Goal: Task Accomplishment & Management: Manage account settings

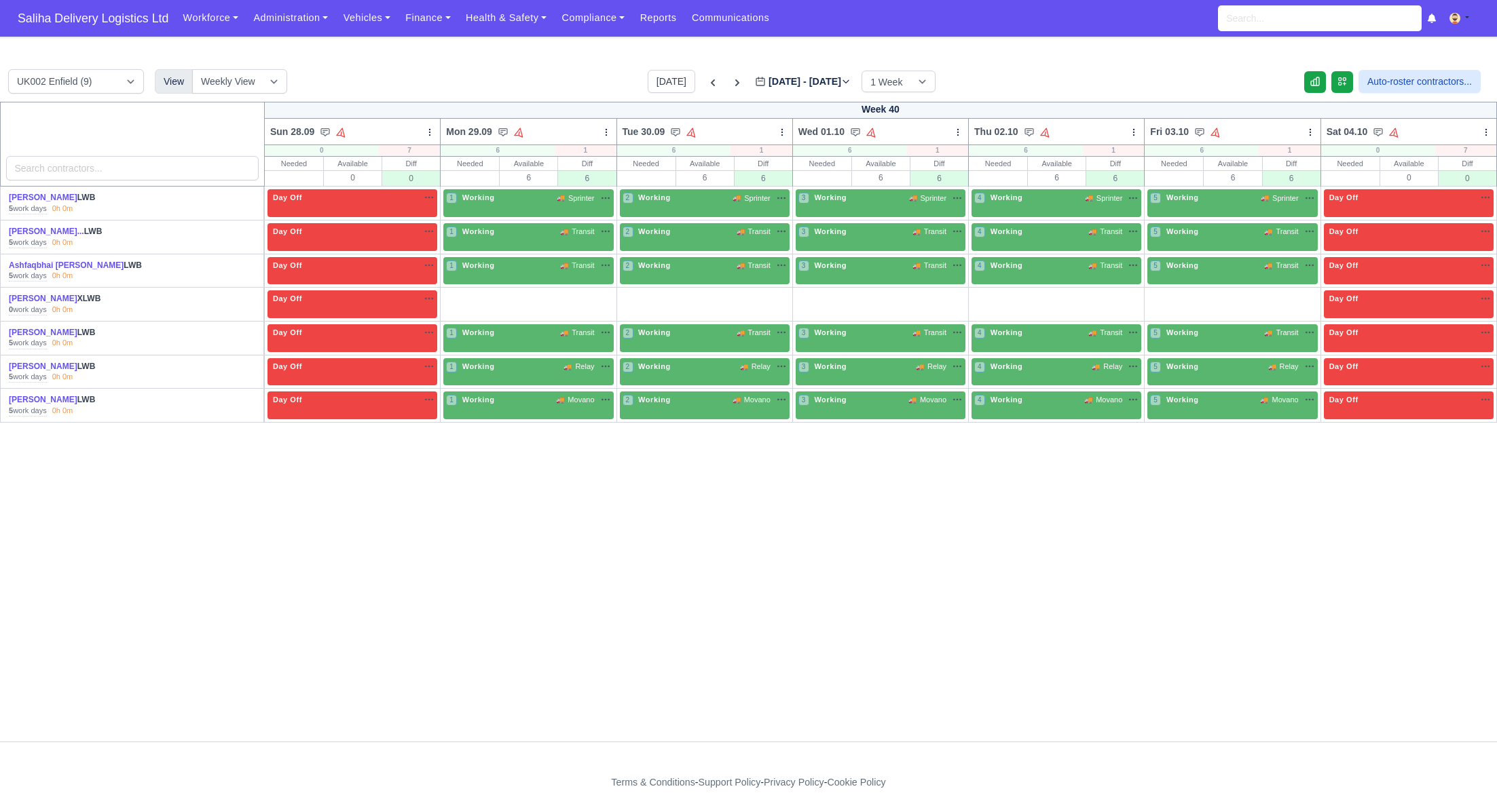
click at [65, 13] on span "Saliha Delivery Logistics Ltd" at bounding box center [93, 19] width 164 height 27
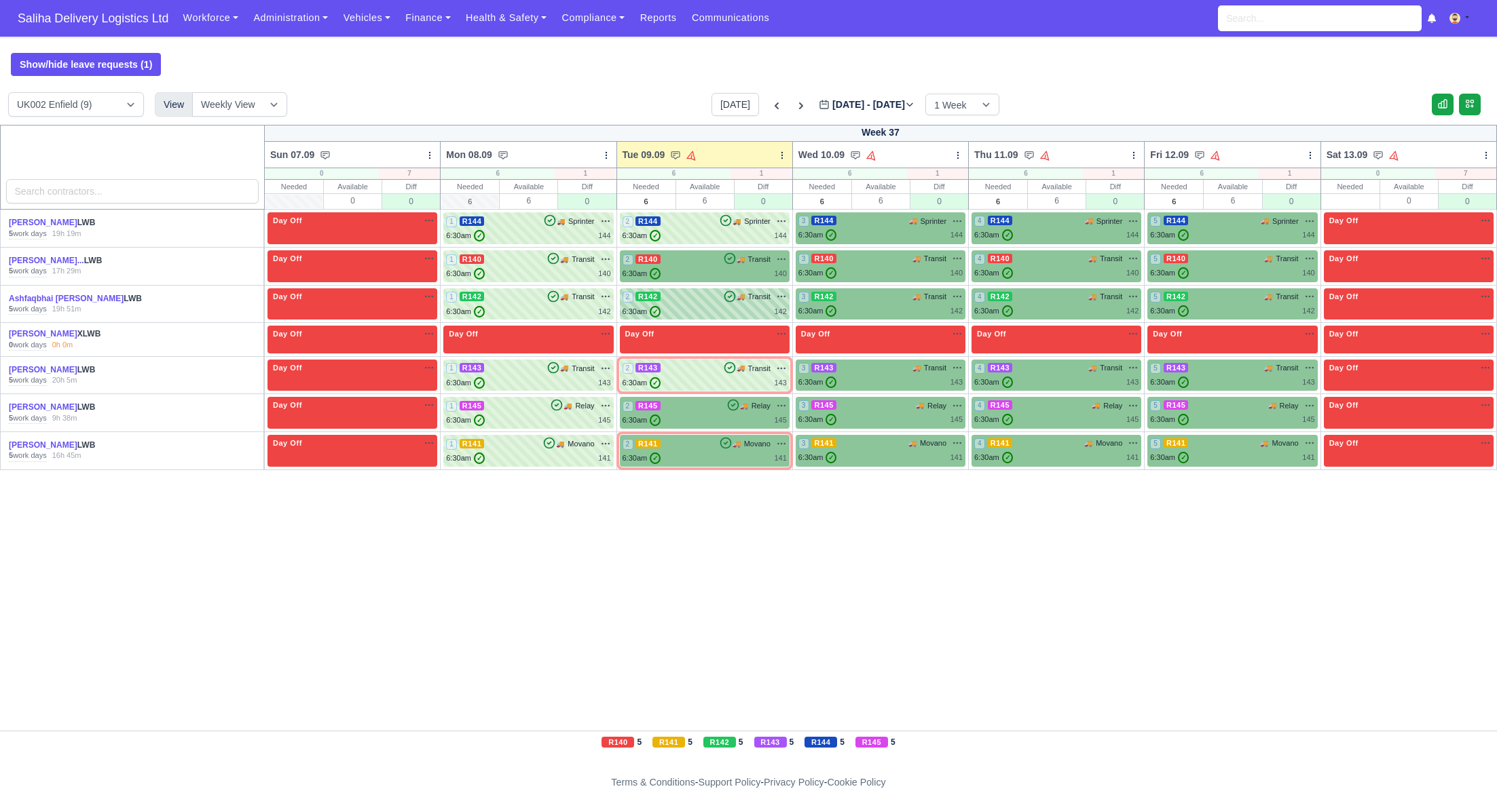
click at [707, 306] on div "6:30am ✓ 142" at bounding box center [705, 312] width 164 height 12
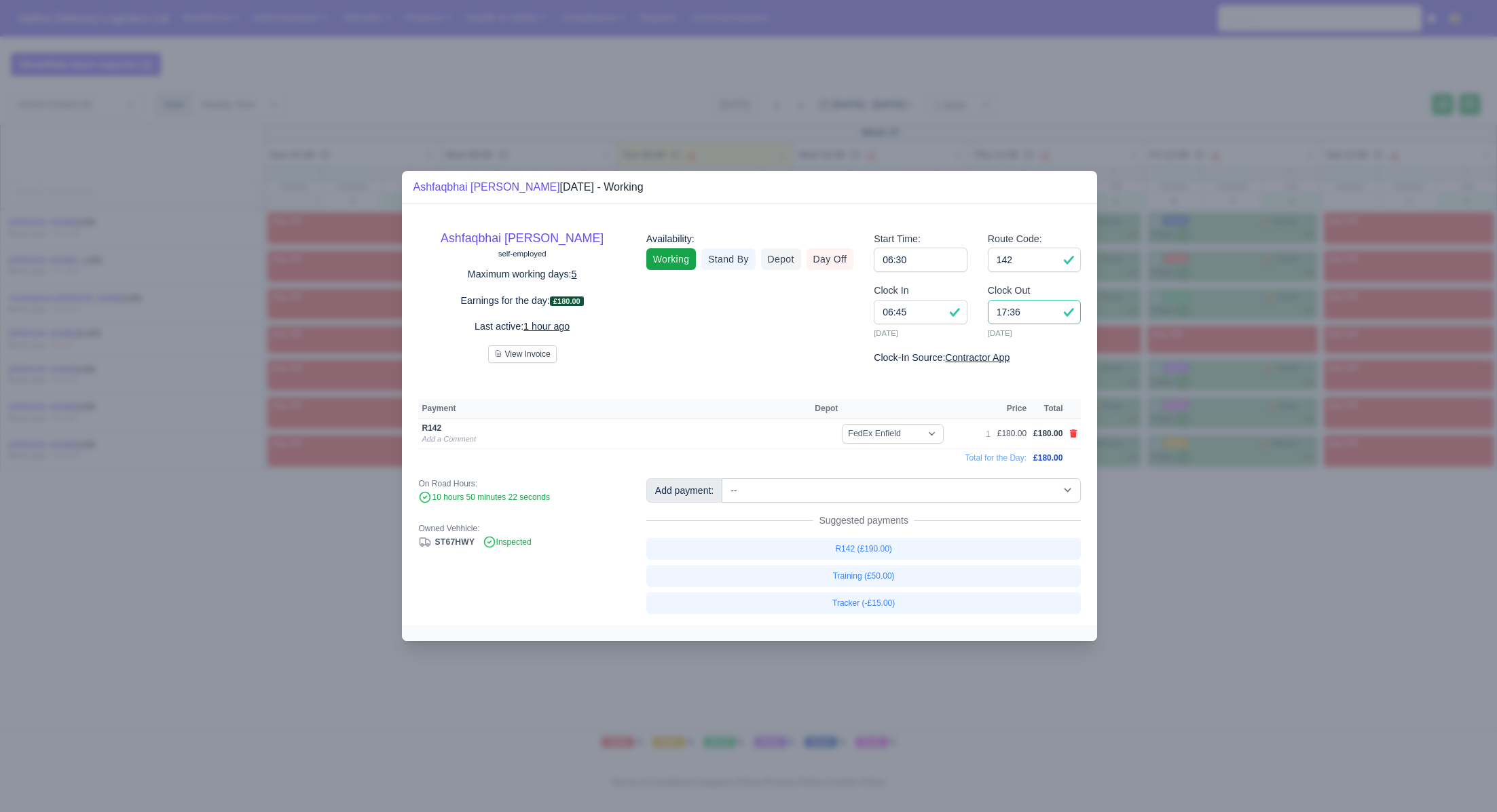
click at [1029, 314] on input "17:36" at bounding box center [1034, 311] width 93 height 24
type input "17:30"
click at [1236, 566] on div at bounding box center [748, 406] width 1497 height 812
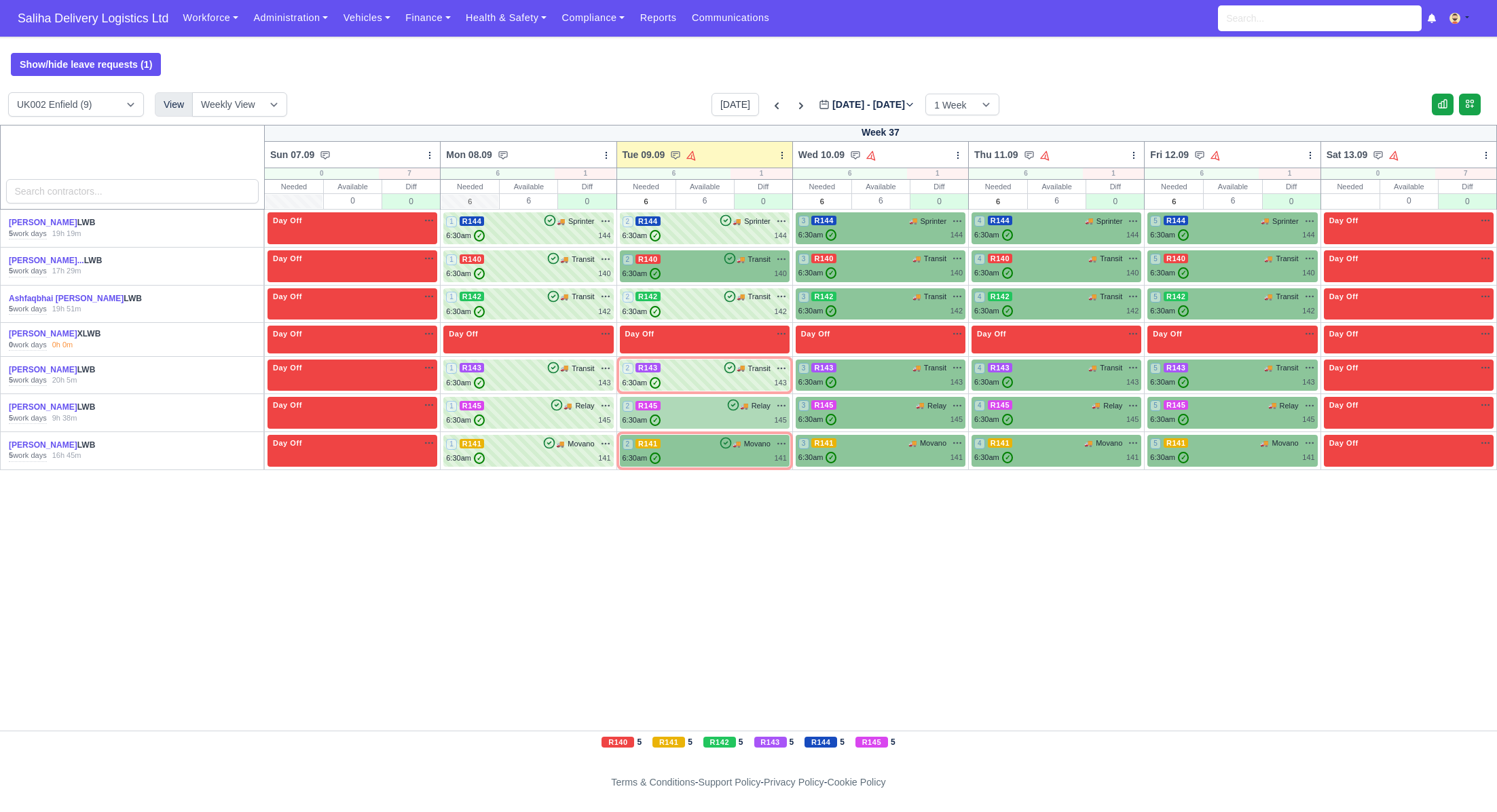
click at [675, 415] on div "6:30am ✓ 145" at bounding box center [705, 421] width 164 height 12
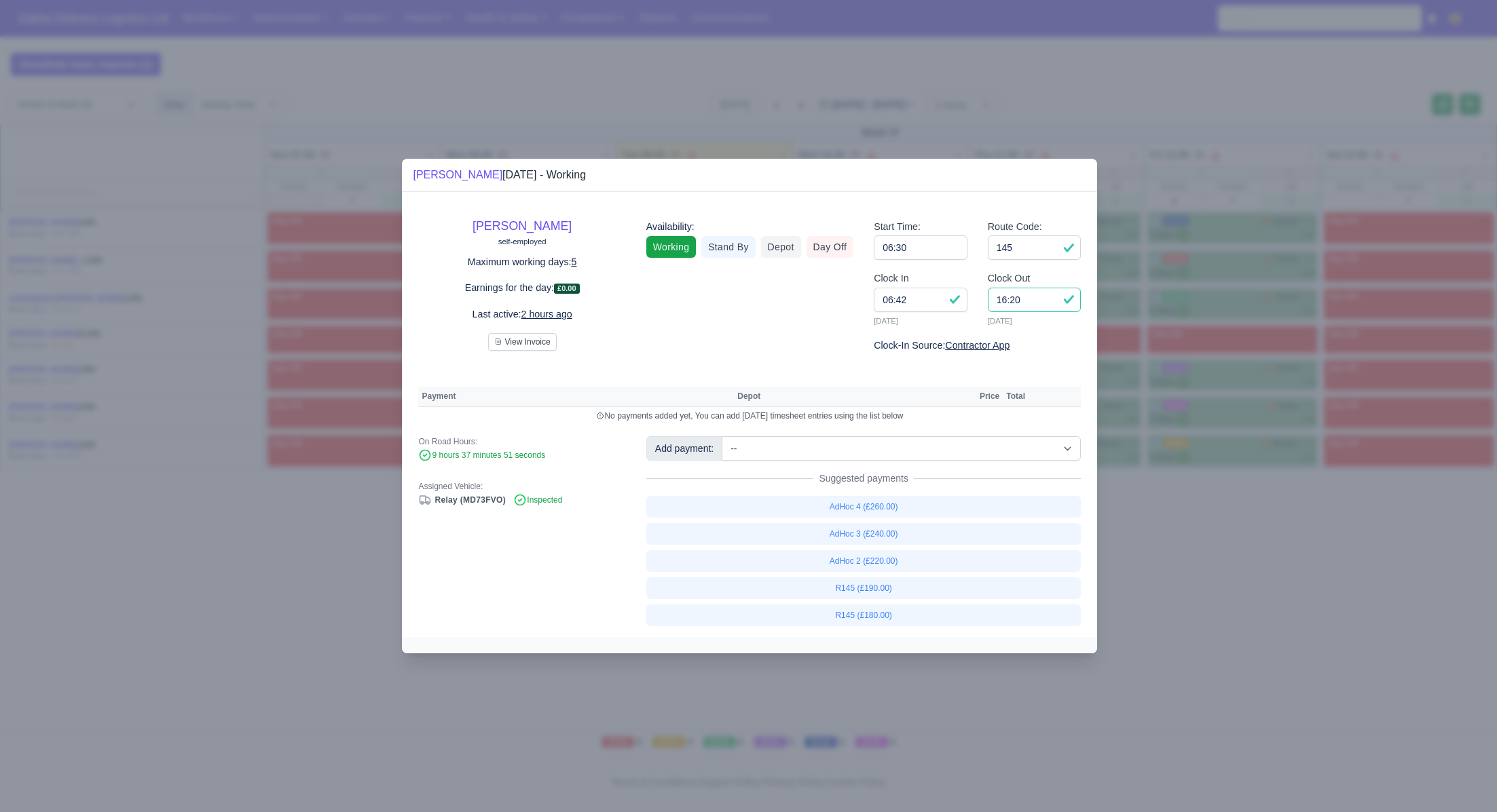
click at [1044, 303] on input "16:20" at bounding box center [1034, 300] width 93 height 24
click at [880, 615] on link "R145 (£180.00)" at bounding box center [864, 616] width 435 height 22
select select "1"
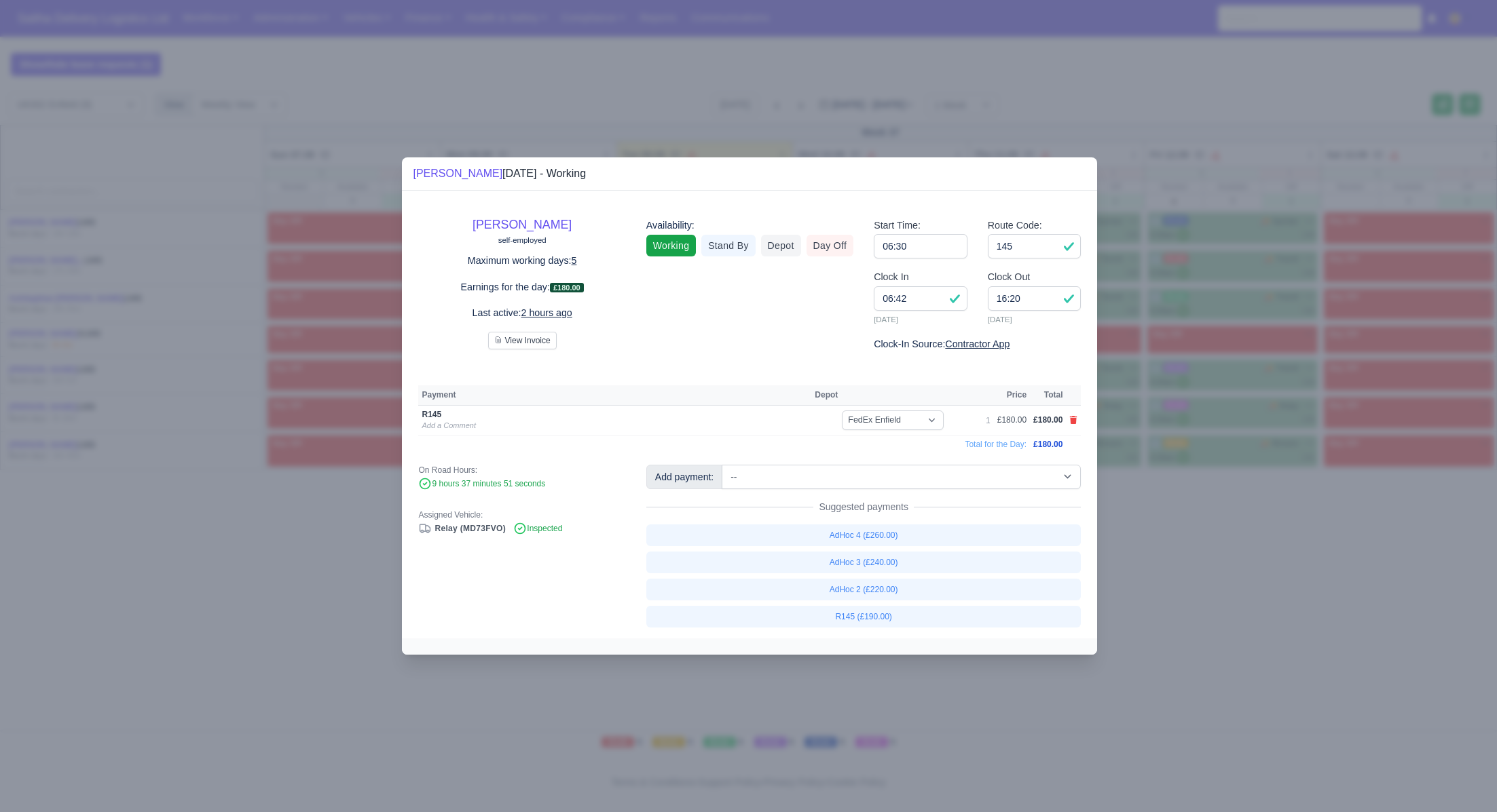
click at [1163, 563] on div at bounding box center [748, 406] width 1497 height 812
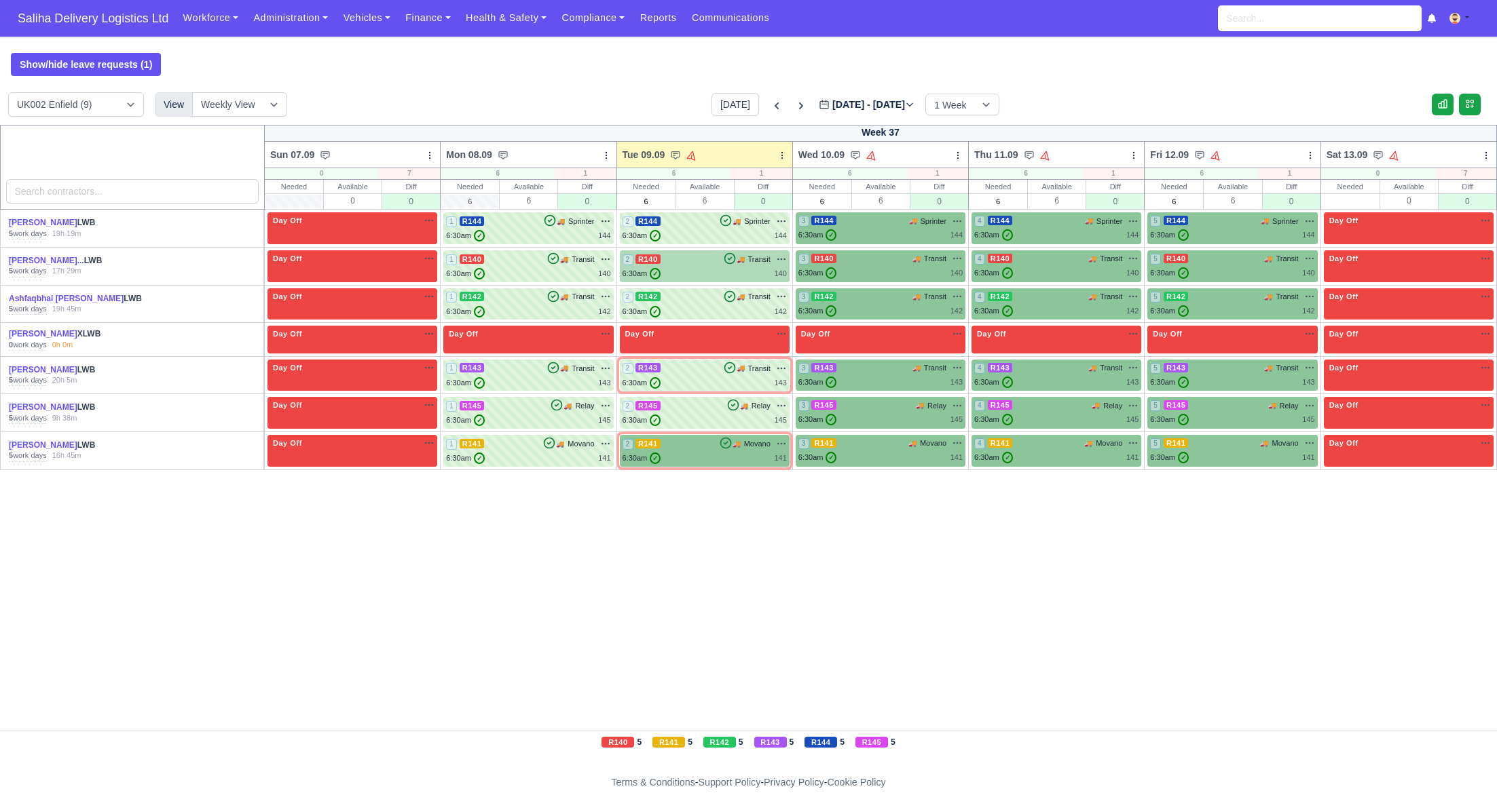
click at [693, 268] on div "6:30am ✓ 140" at bounding box center [705, 274] width 164 height 12
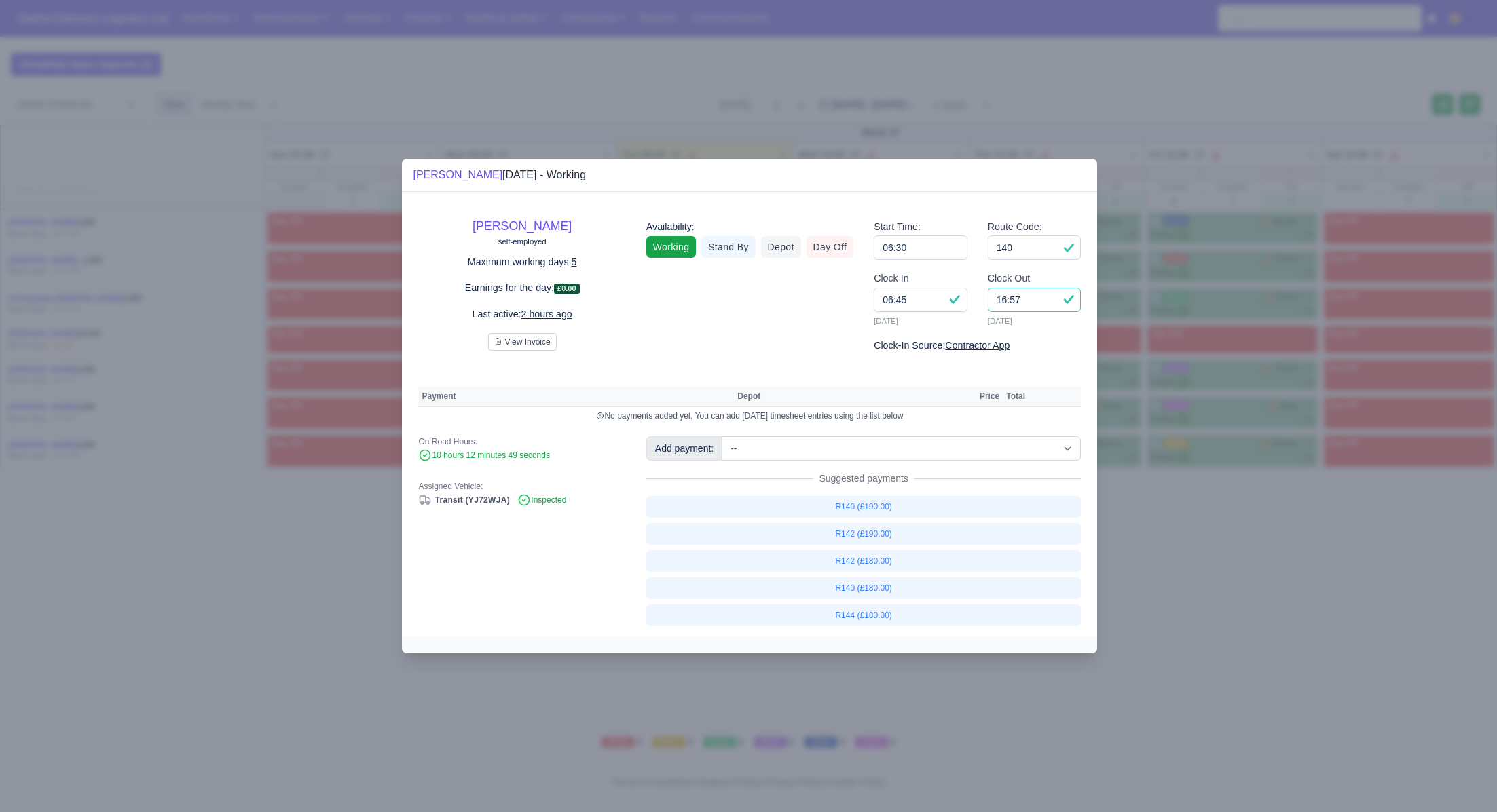
click at [1047, 300] on input "16:57" at bounding box center [1034, 300] width 93 height 24
type input "16:50"
click at [904, 584] on link "R140 (£180.00)" at bounding box center [864, 588] width 435 height 22
select select "1"
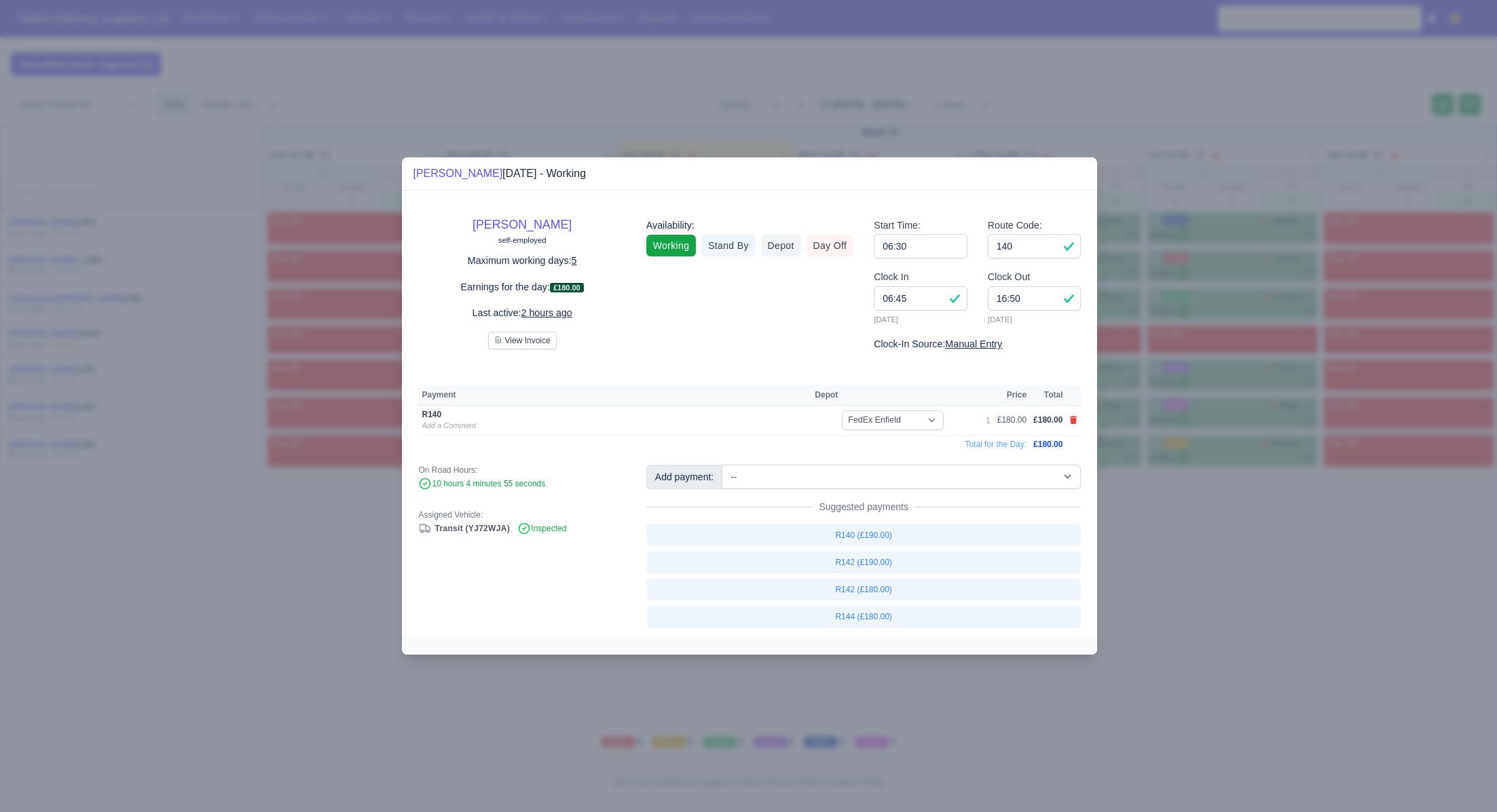
click at [1229, 597] on div at bounding box center [748, 406] width 1497 height 812
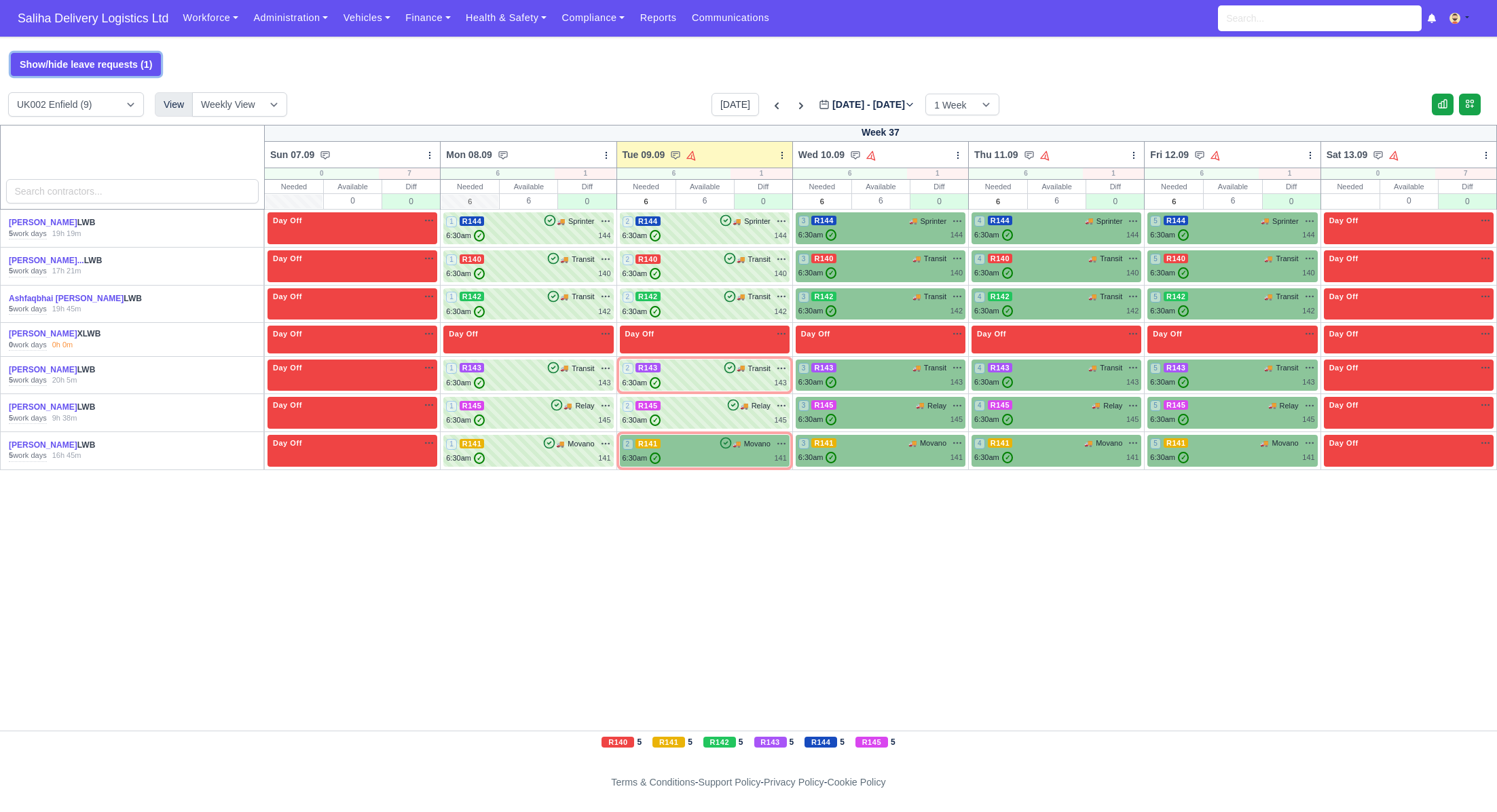
click at [109, 61] on button "Show/hide leave requests (1)" at bounding box center [86, 64] width 150 height 23
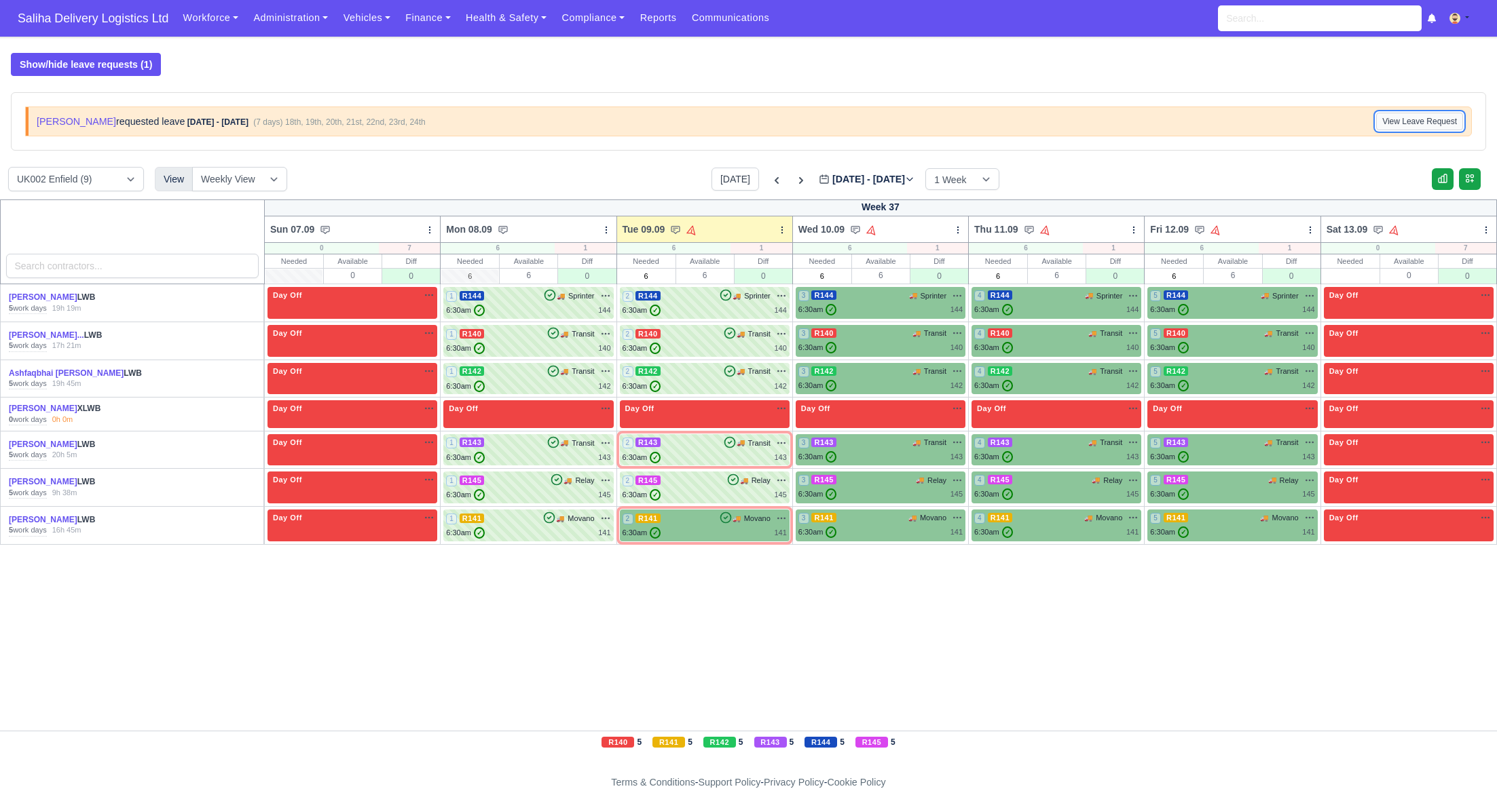
click at [1413, 125] on button "View Leave Request" at bounding box center [1420, 121] width 87 height 18
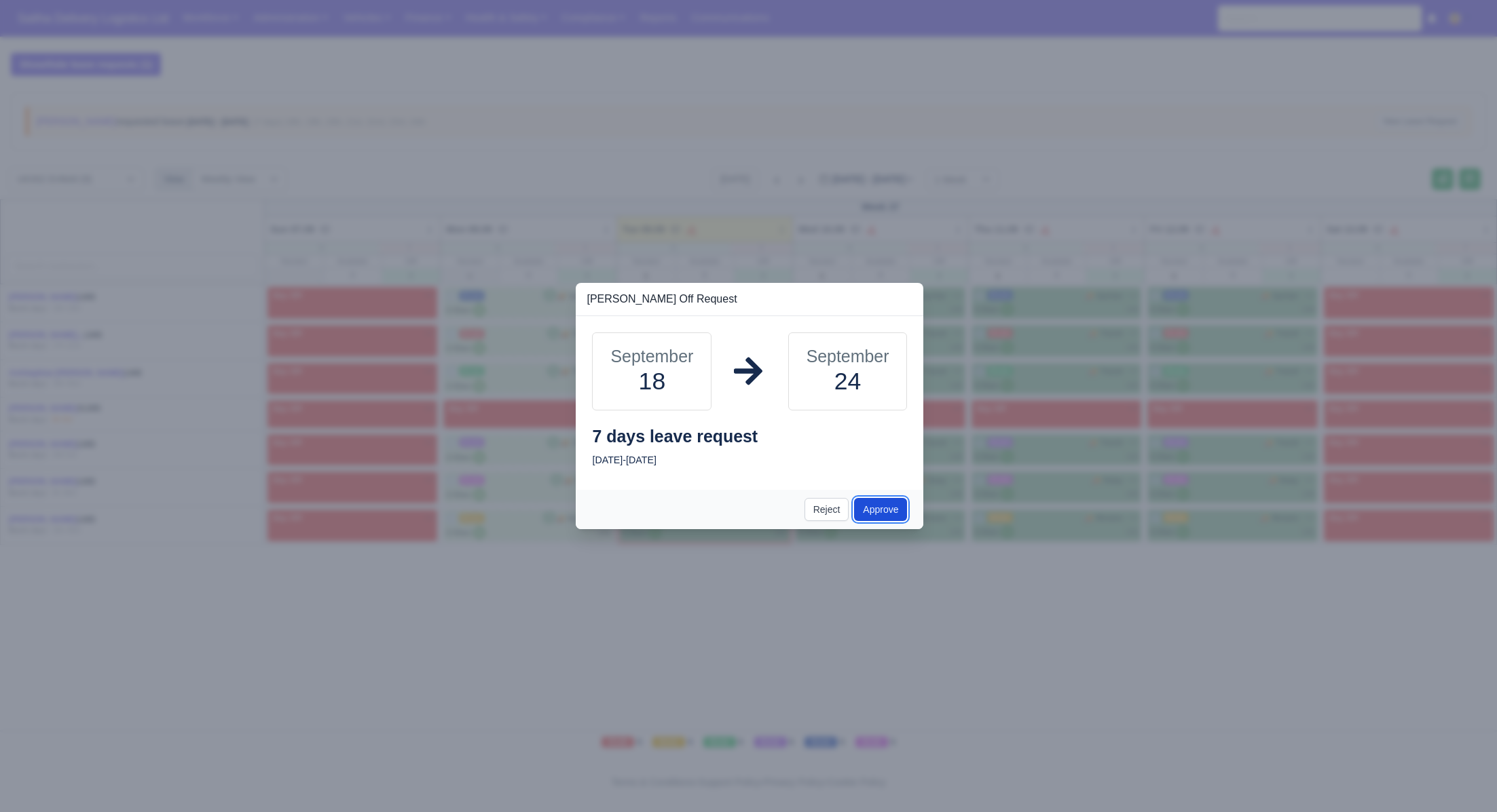
click at [882, 507] on button "Approve" at bounding box center [881, 509] width 53 height 23
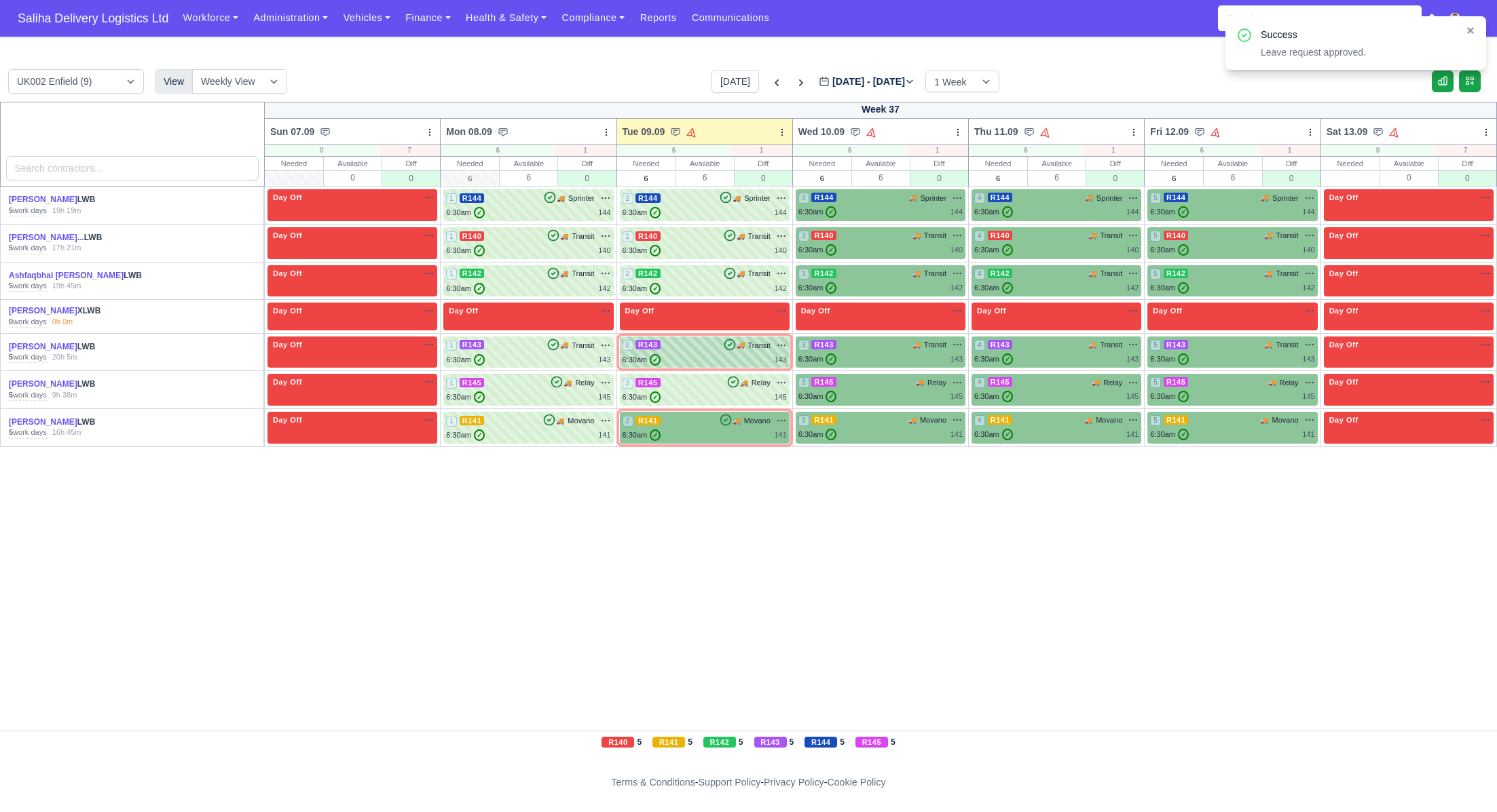
click at [702, 352] on div "2 R143 🚚 Transit" at bounding box center [705, 352] width 164 height 26
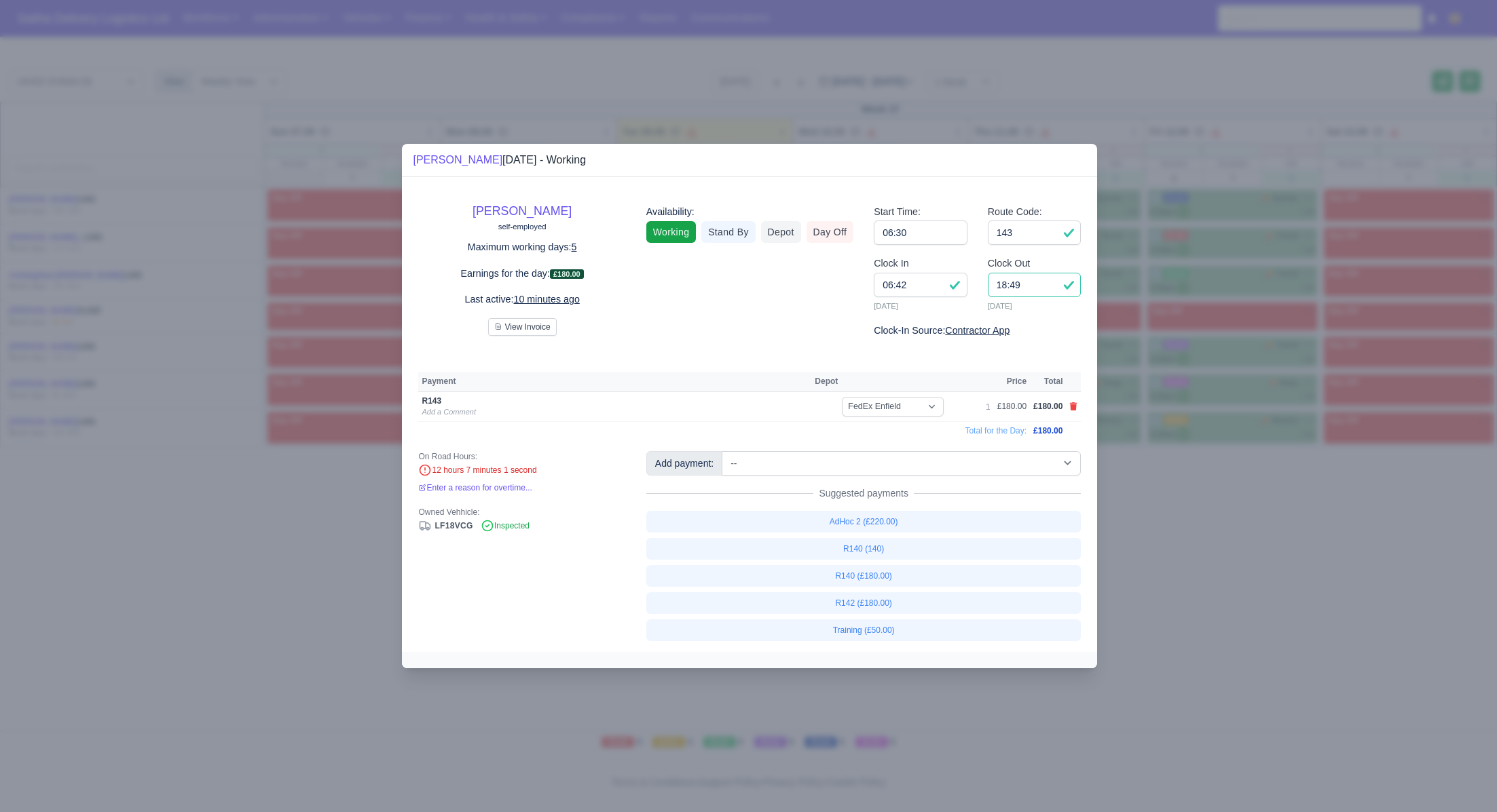
drag, startPoint x: 1034, startPoint y: 293, endPoint x: 991, endPoint y: 286, distance: 43.6
click at [991, 286] on input "18:49" at bounding box center [1034, 284] width 93 height 24
type input "15:30"
click at [1053, 239] on input "143" at bounding box center [1034, 232] width 93 height 24
drag, startPoint x: 1148, startPoint y: 554, endPoint x: 1036, endPoint y: 454, distance: 150.1
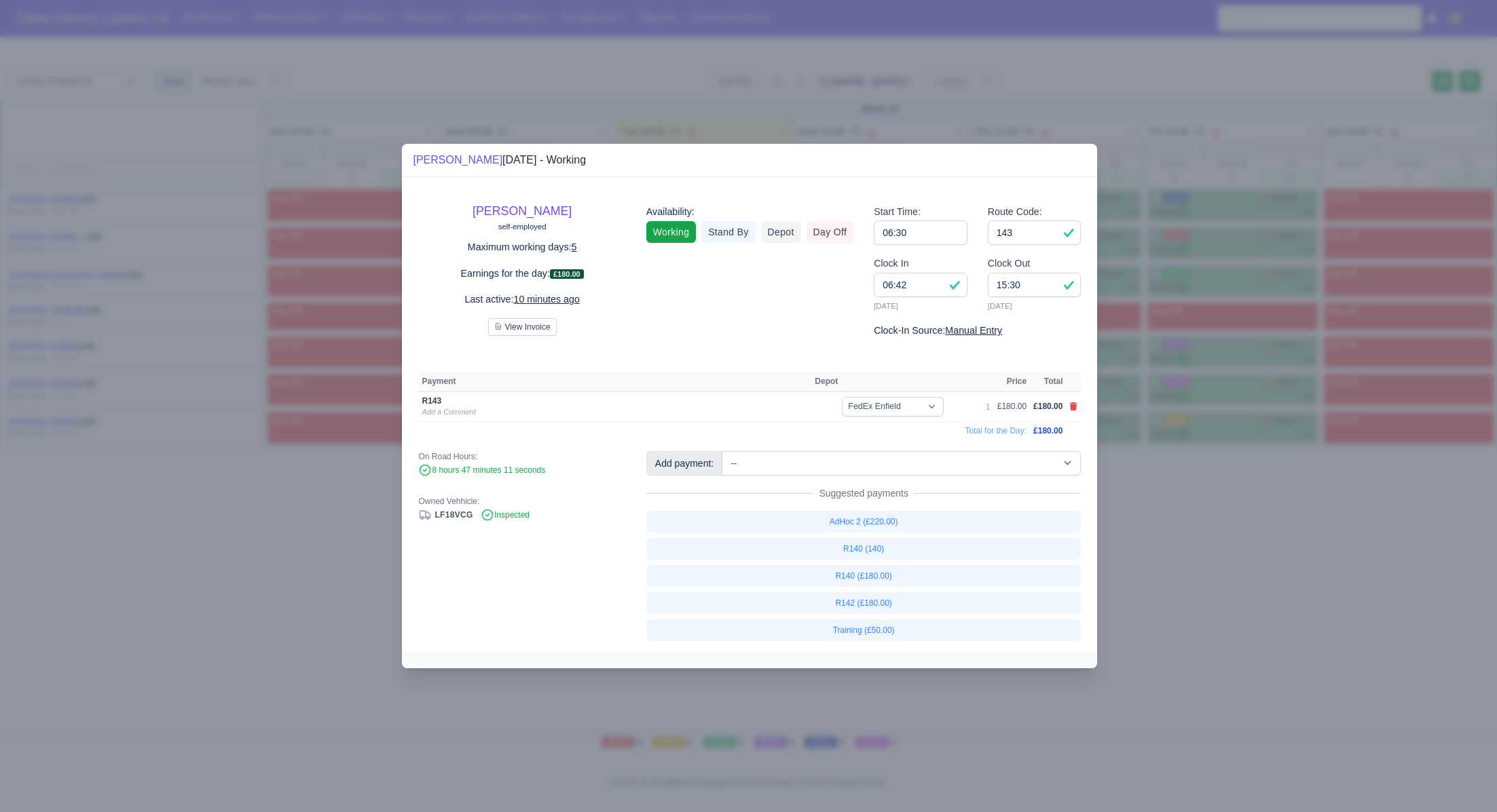
click at [1148, 554] on div at bounding box center [748, 406] width 1497 height 812
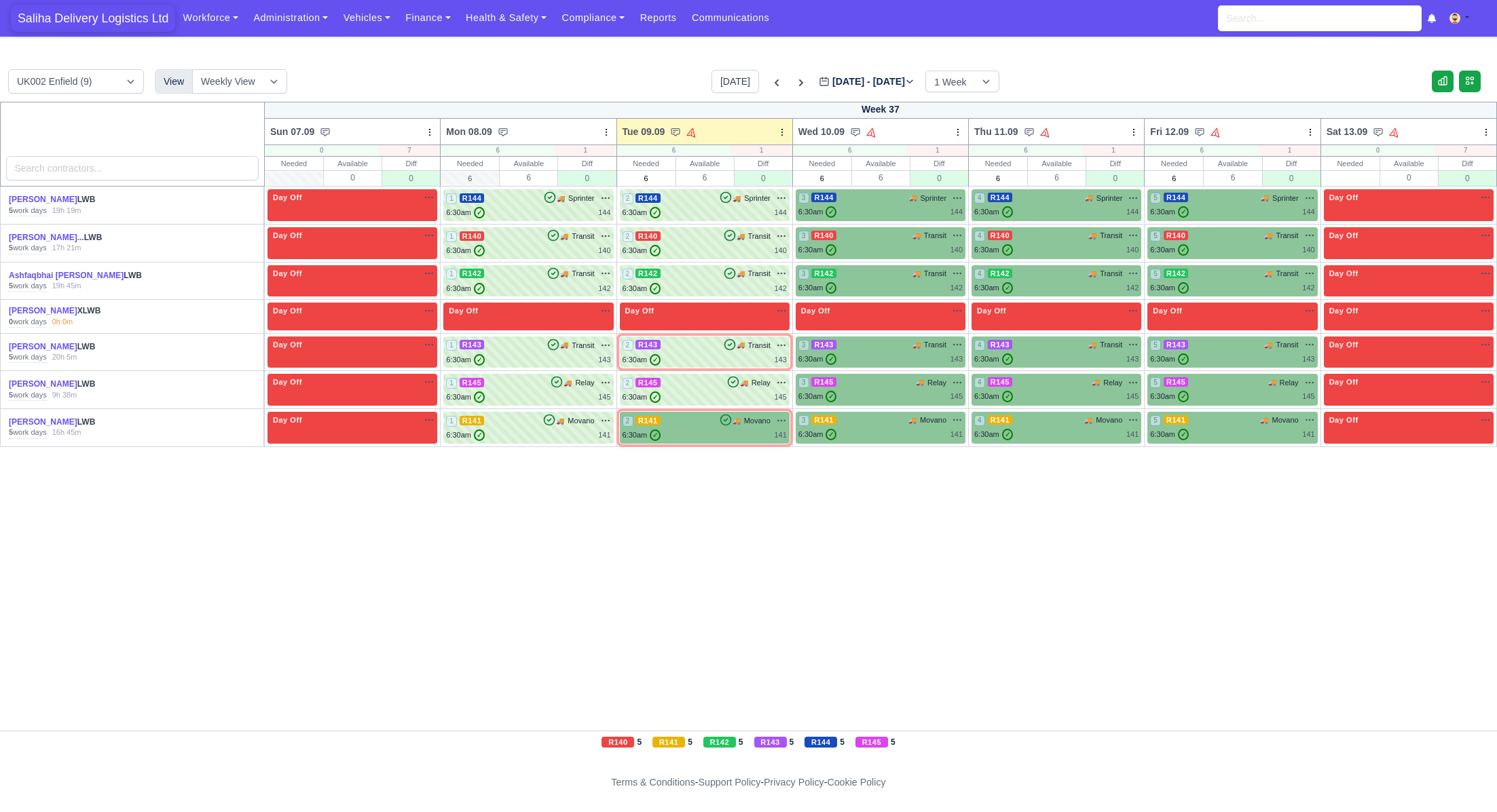
click at [125, 20] on span "Saliha Delivery Logistics Ltd" at bounding box center [93, 19] width 164 height 27
click at [726, 433] on div "6:30am ✓ 141" at bounding box center [705, 435] width 164 height 12
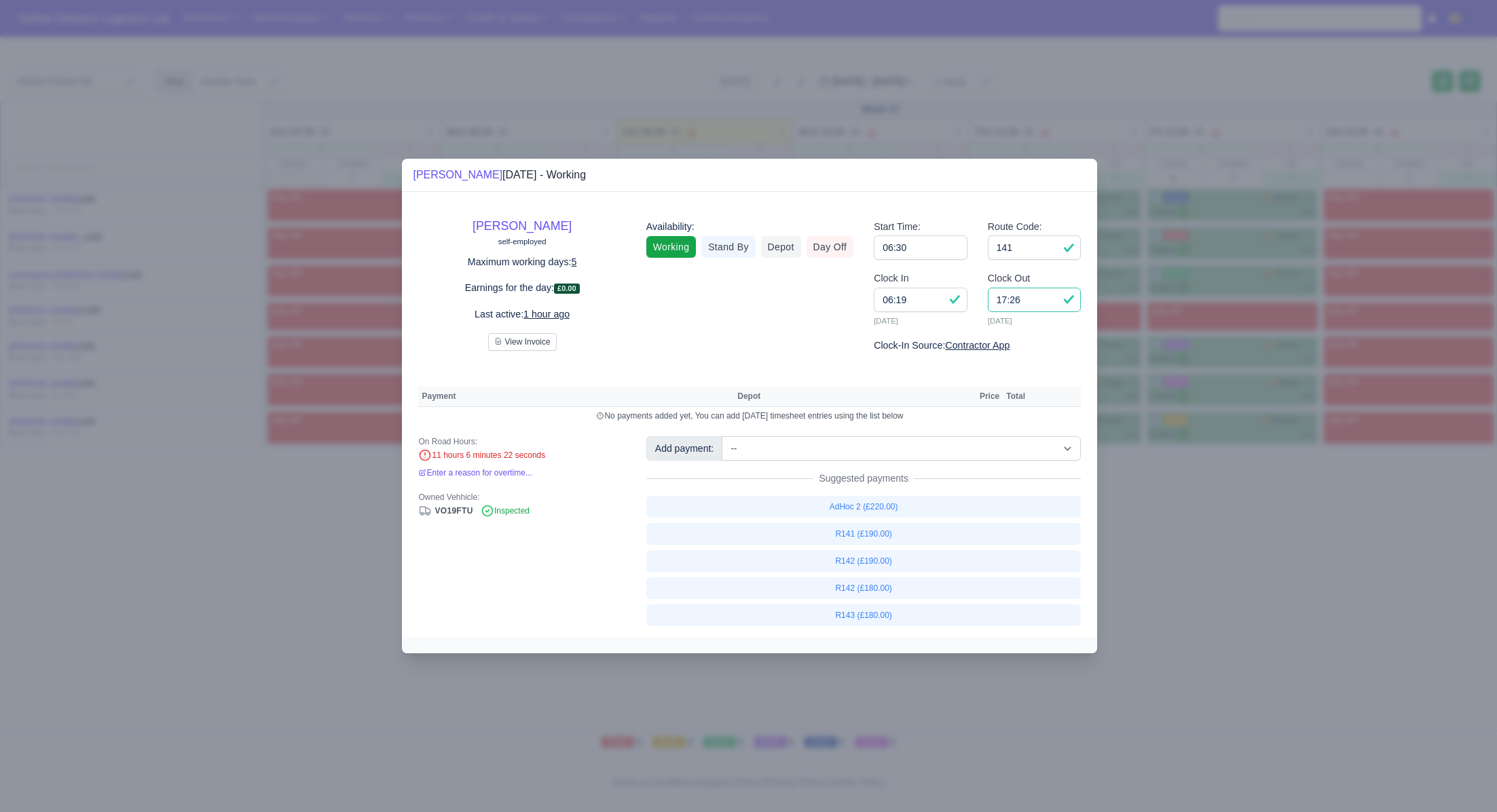
click at [1026, 302] on input "17:26" at bounding box center [1034, 300] width 93 height 24
click at [927, 296] on input "06:19" at bounding box center [920, 300] width 93 height 24
type input "06:30"
click at [879, 536] on link "R141 (£190.00)" at bounding box center [864, 534] width 435 height 22
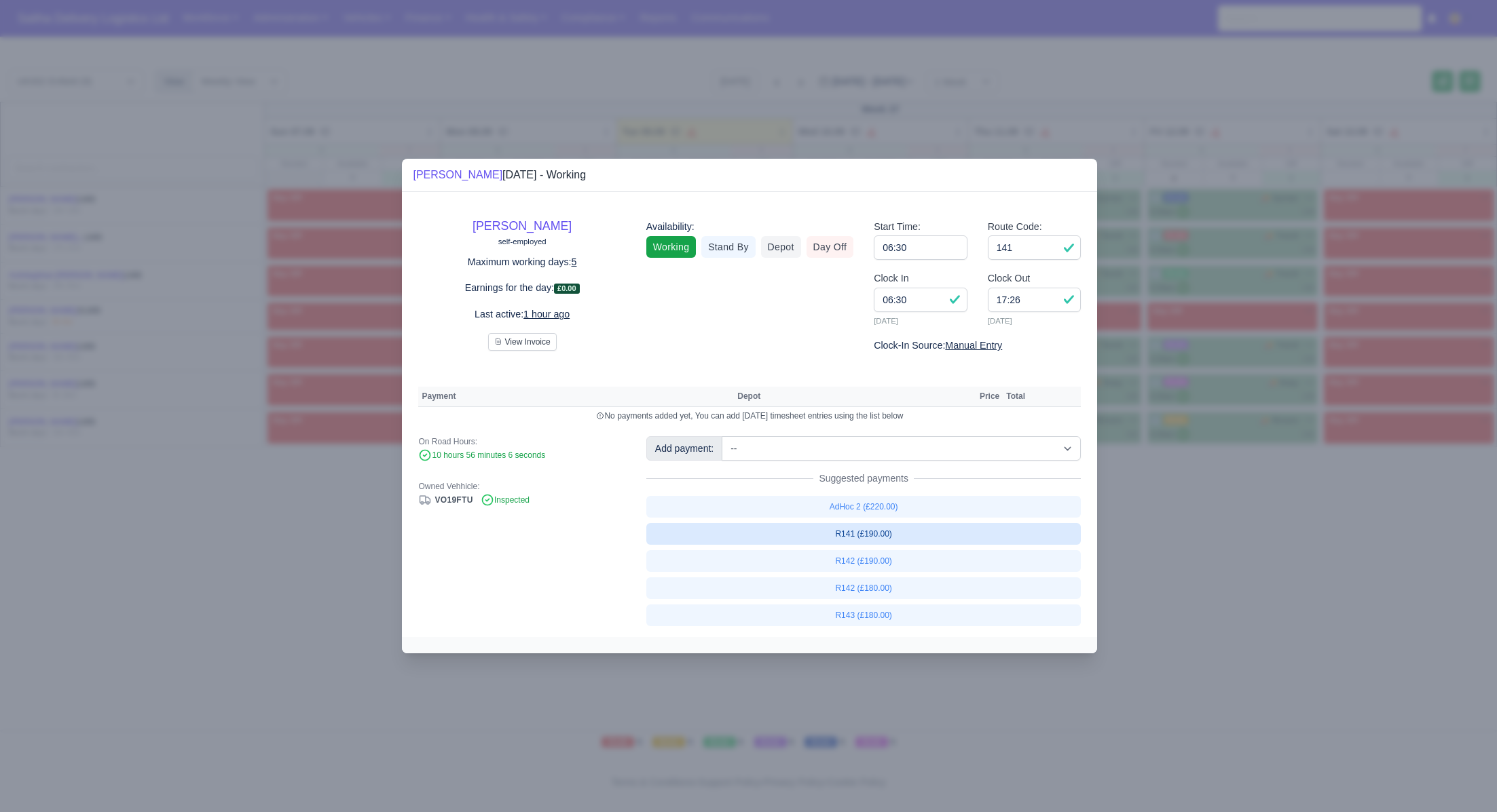
select select "1"
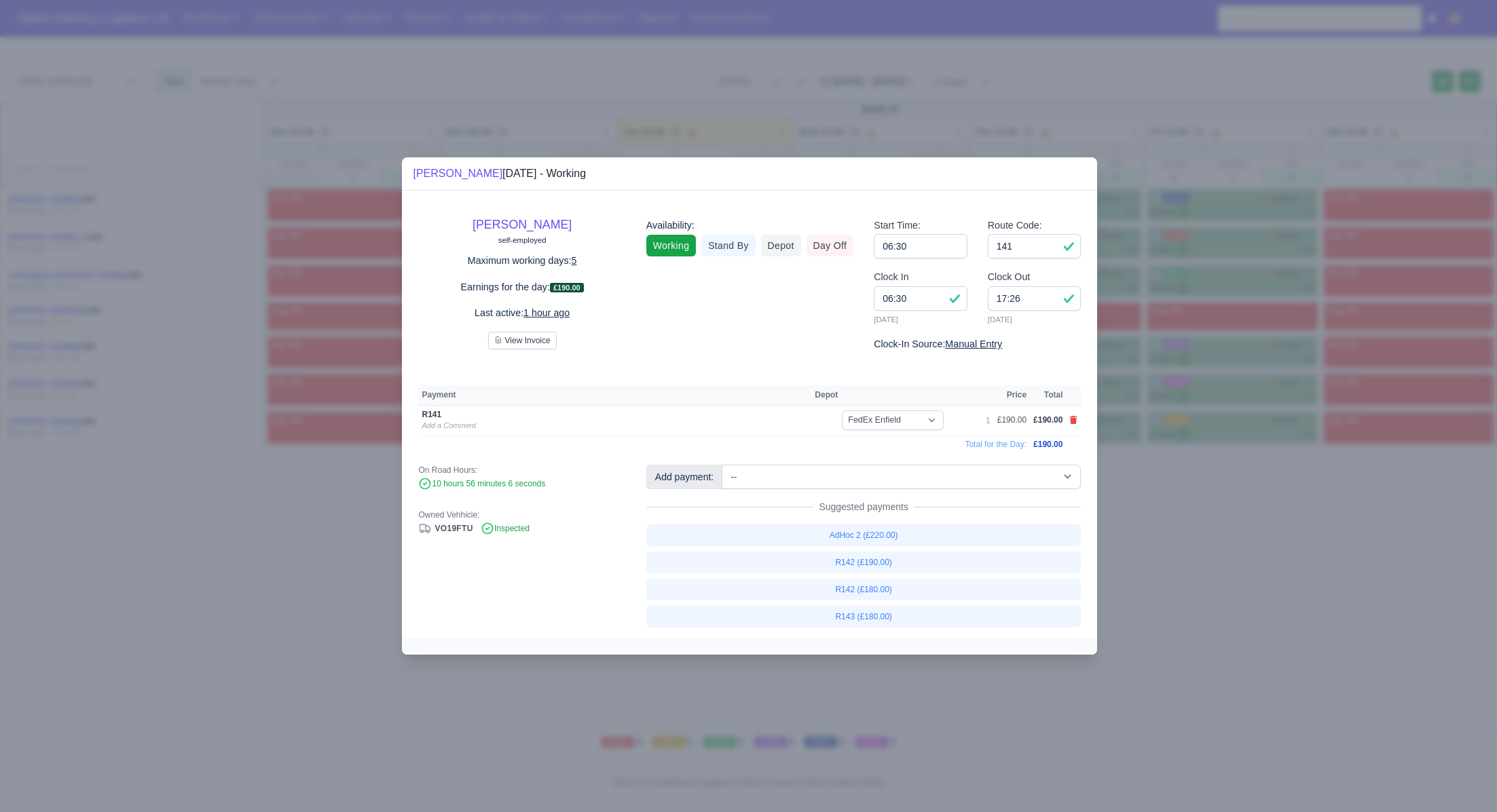
click at [1318, 584] on div at bounding box center [748, 406] width 1497 height 812
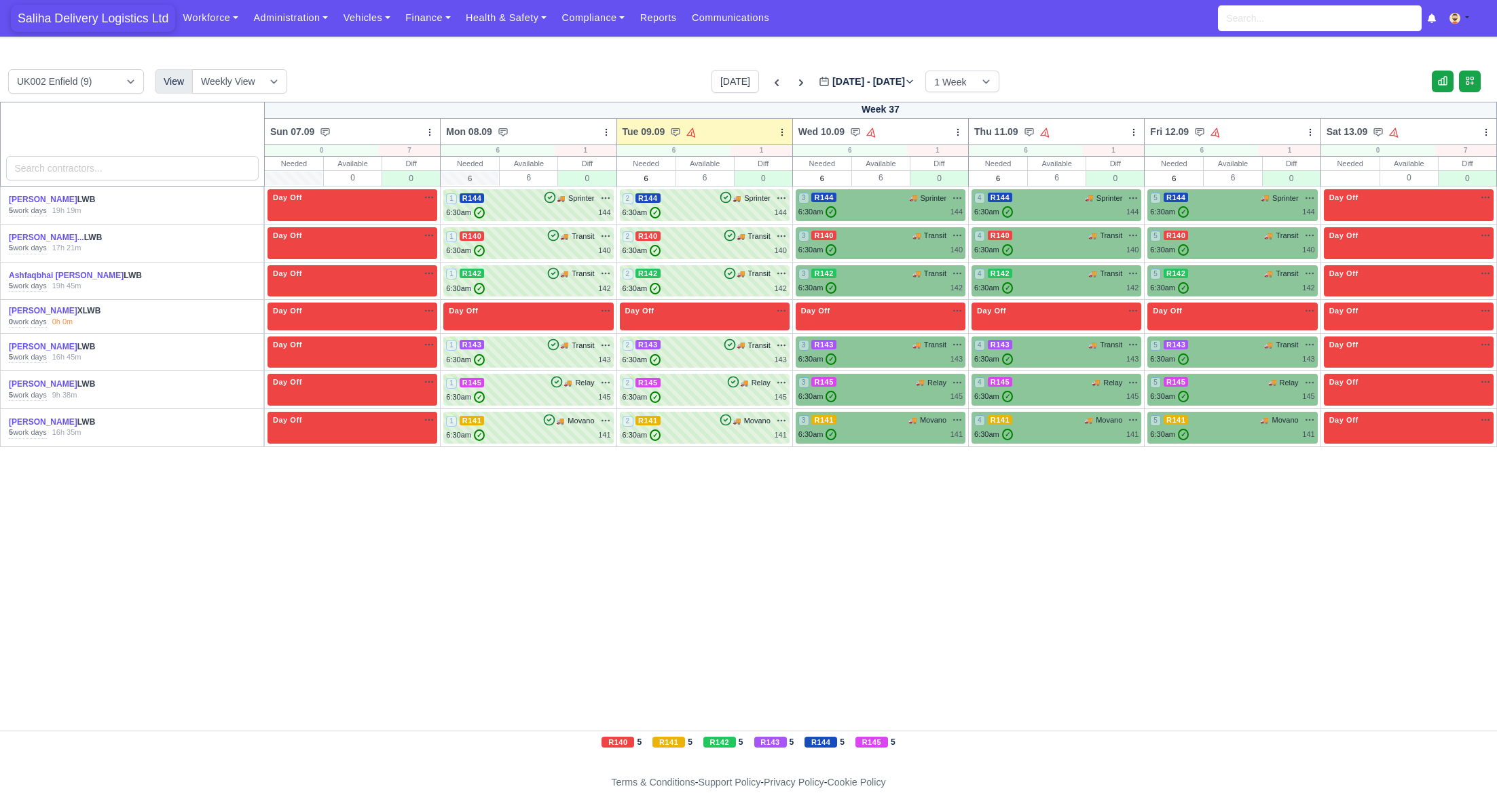
drag, startPoint x: 131, startPoint y: 13, endPoint x: 143, endPoint y: 16, distance: 12.4
click at [131, 13] on span "Saliha Delivery Logistics Ltd" at bounding box center [93, 19] width 164 height 27
click at [98, 13] on span "Saliha Delivery Logistics Ltd" at bounding box center [93, 19] width 164 height 27
click at [70, 10] on span "Saliha Delivery Logistics Ltd" at bounding box center [93, 19] width 164 height 27
click at [799, 82] on icon at bounding box center [801, 82] width 4 height 7
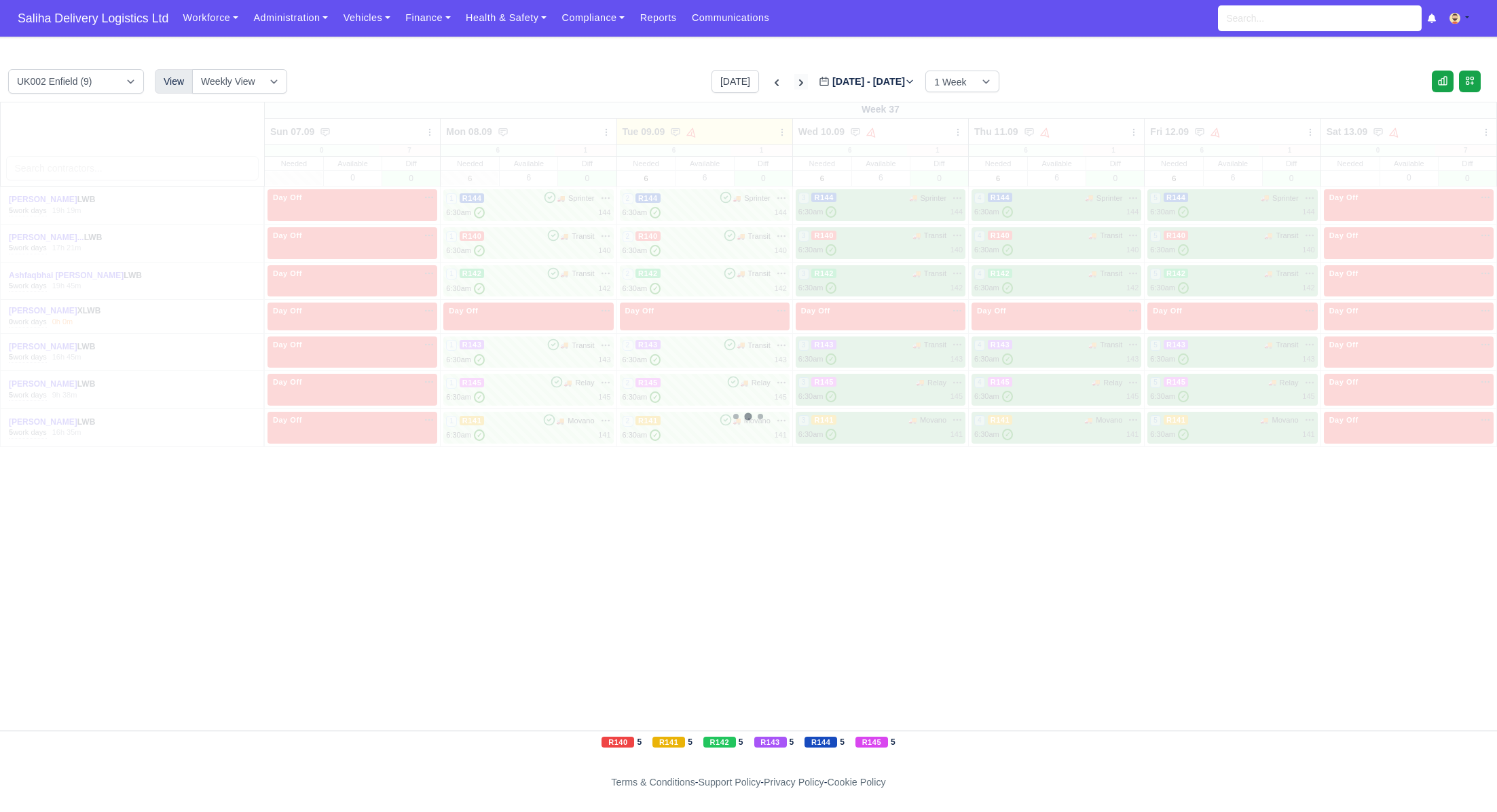
type input "2025-09-16"
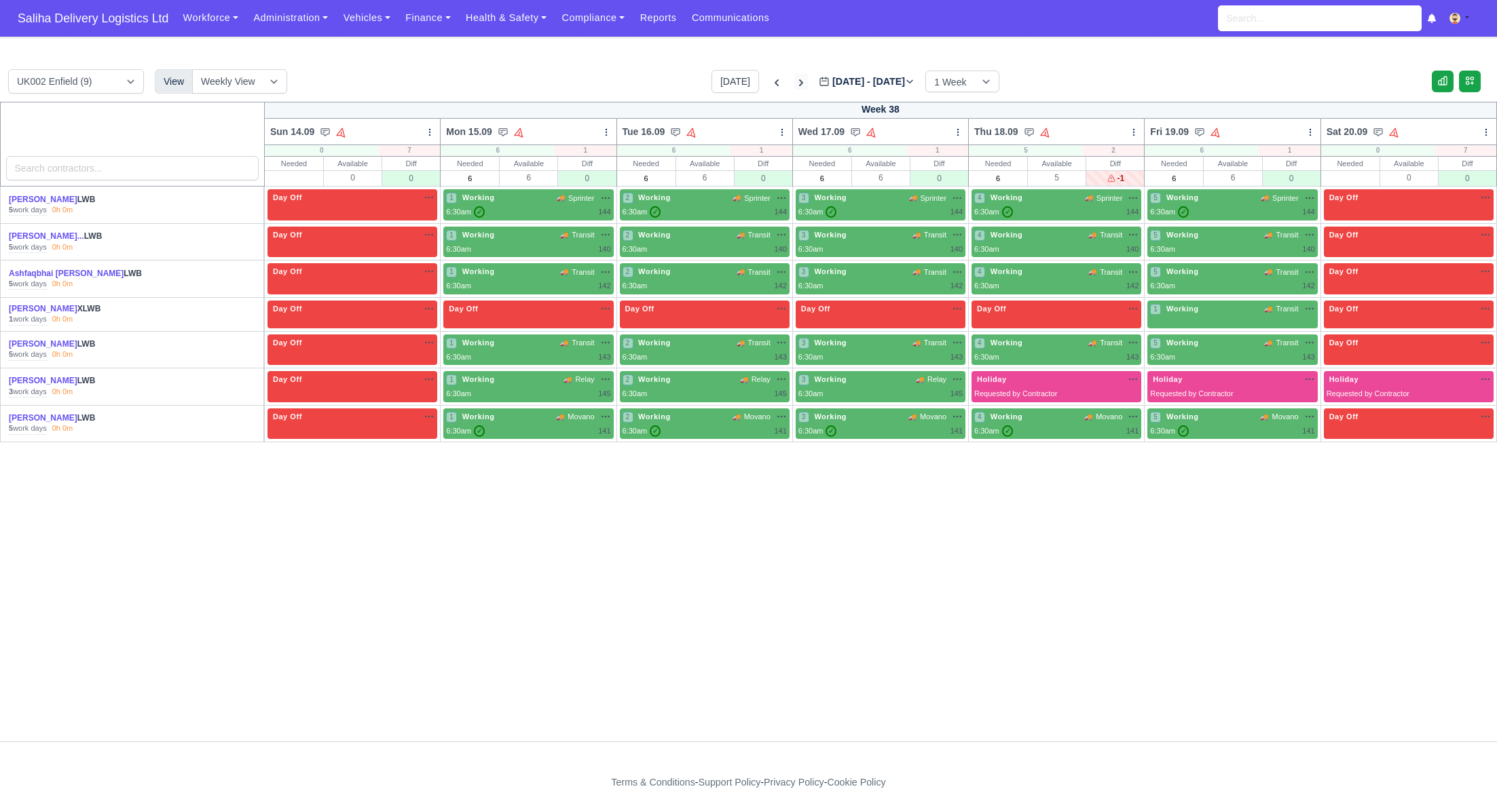
click at [795, 87] on icon at bounding box center [802, 82] width 13 height 13
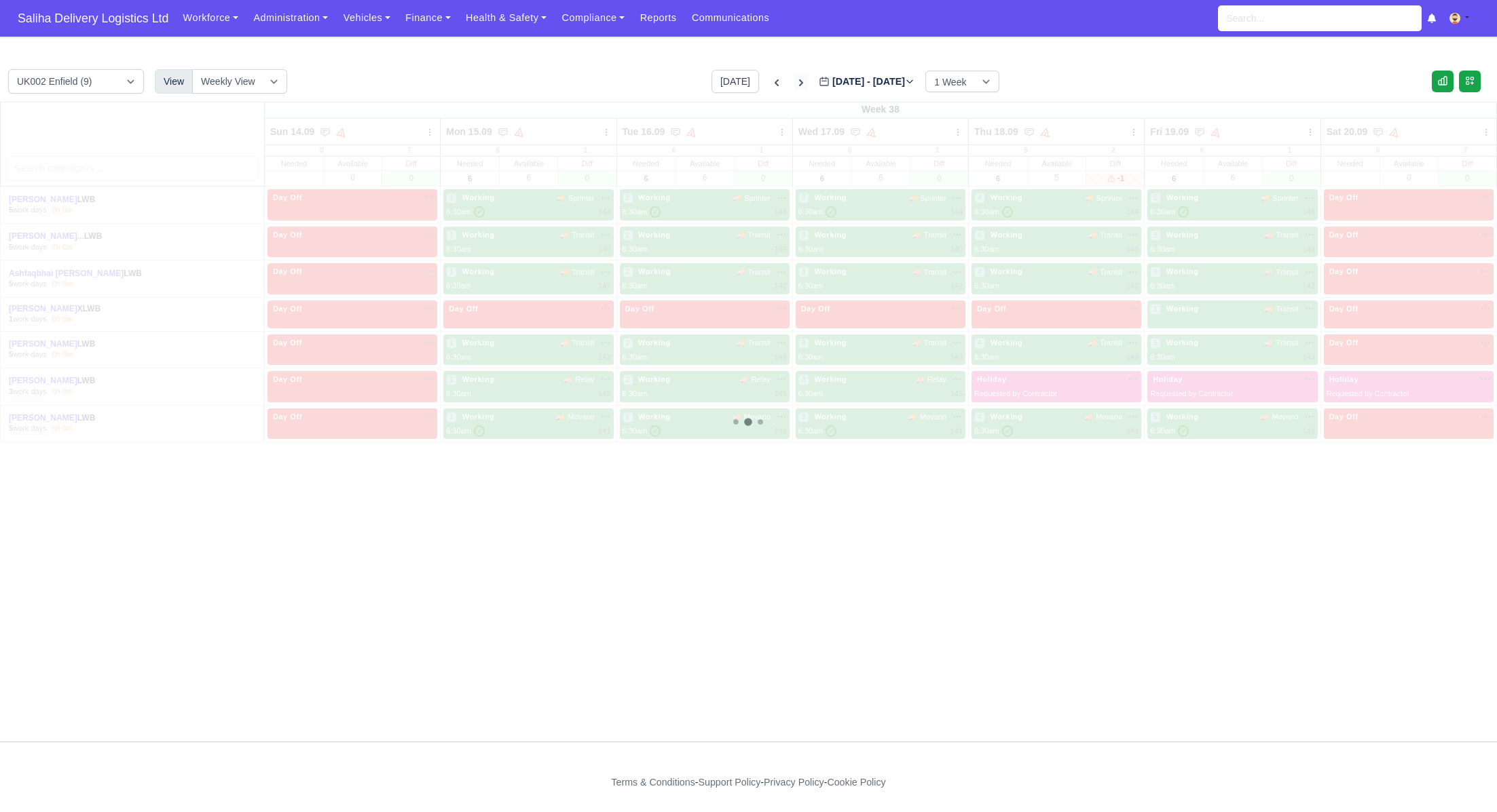
type input "2025-09-23"
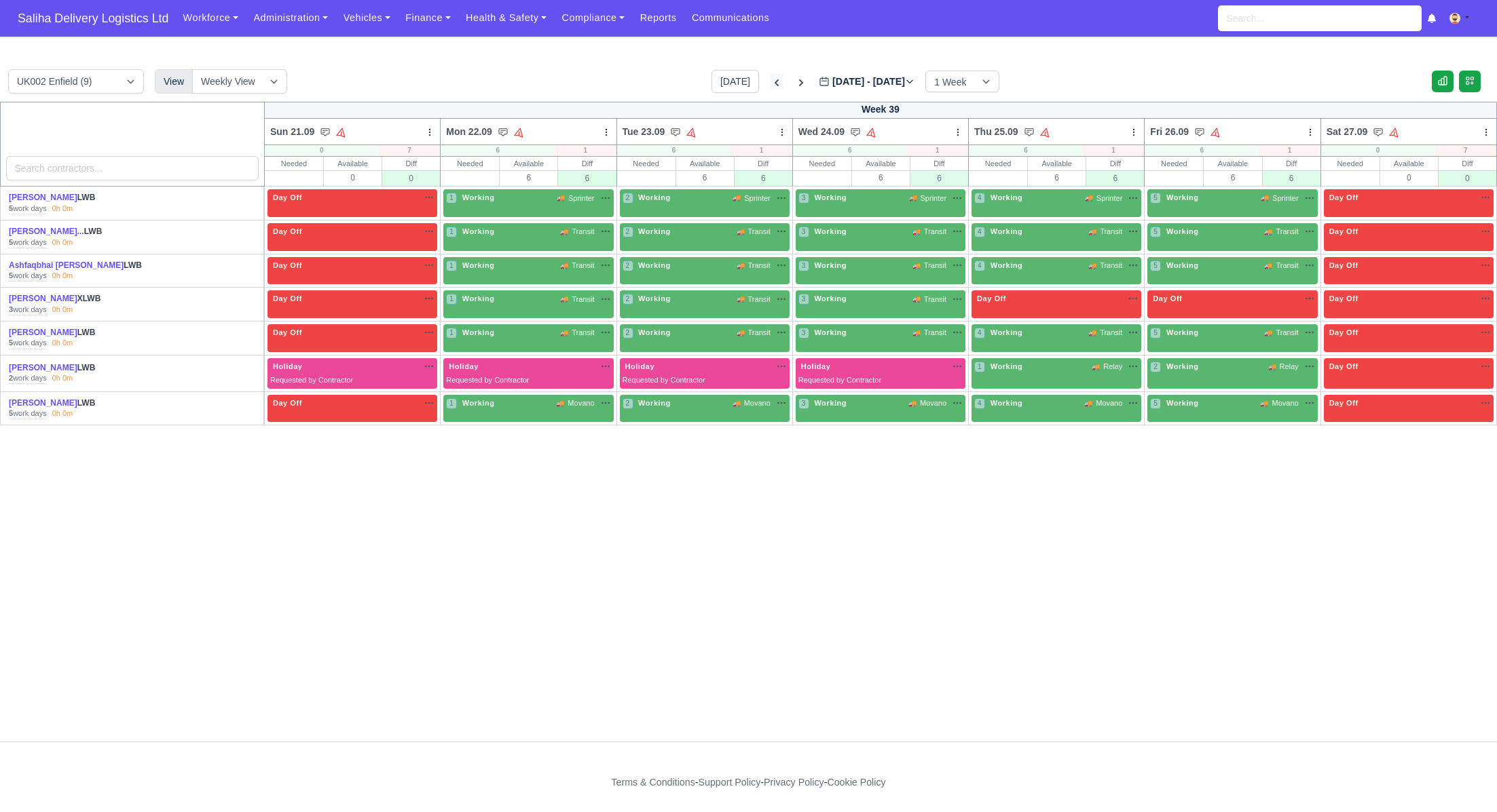
click at [770, 79] on icon at bounding box center [777, 82] width 13 height 13
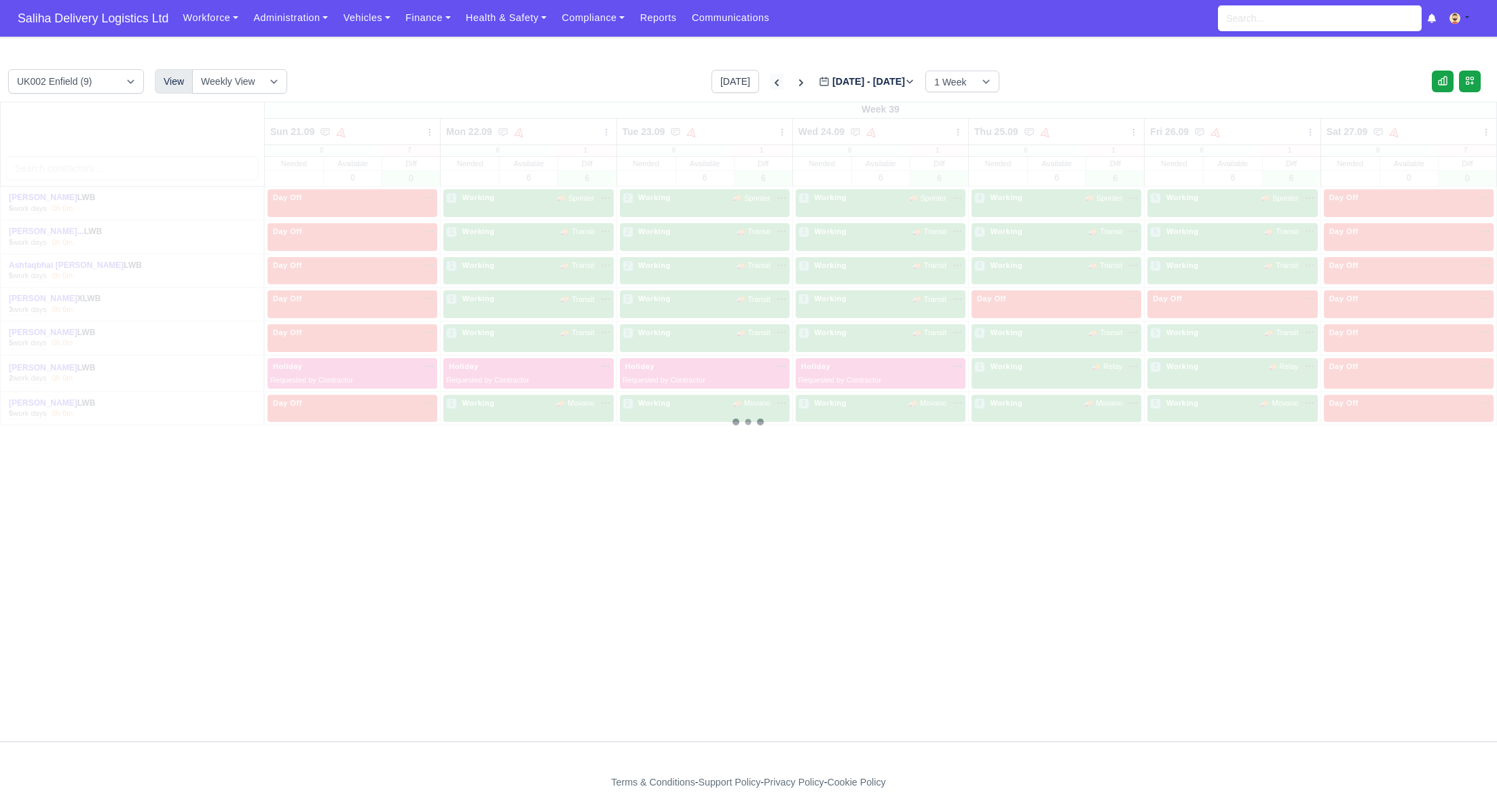
type input "2025-09-16"
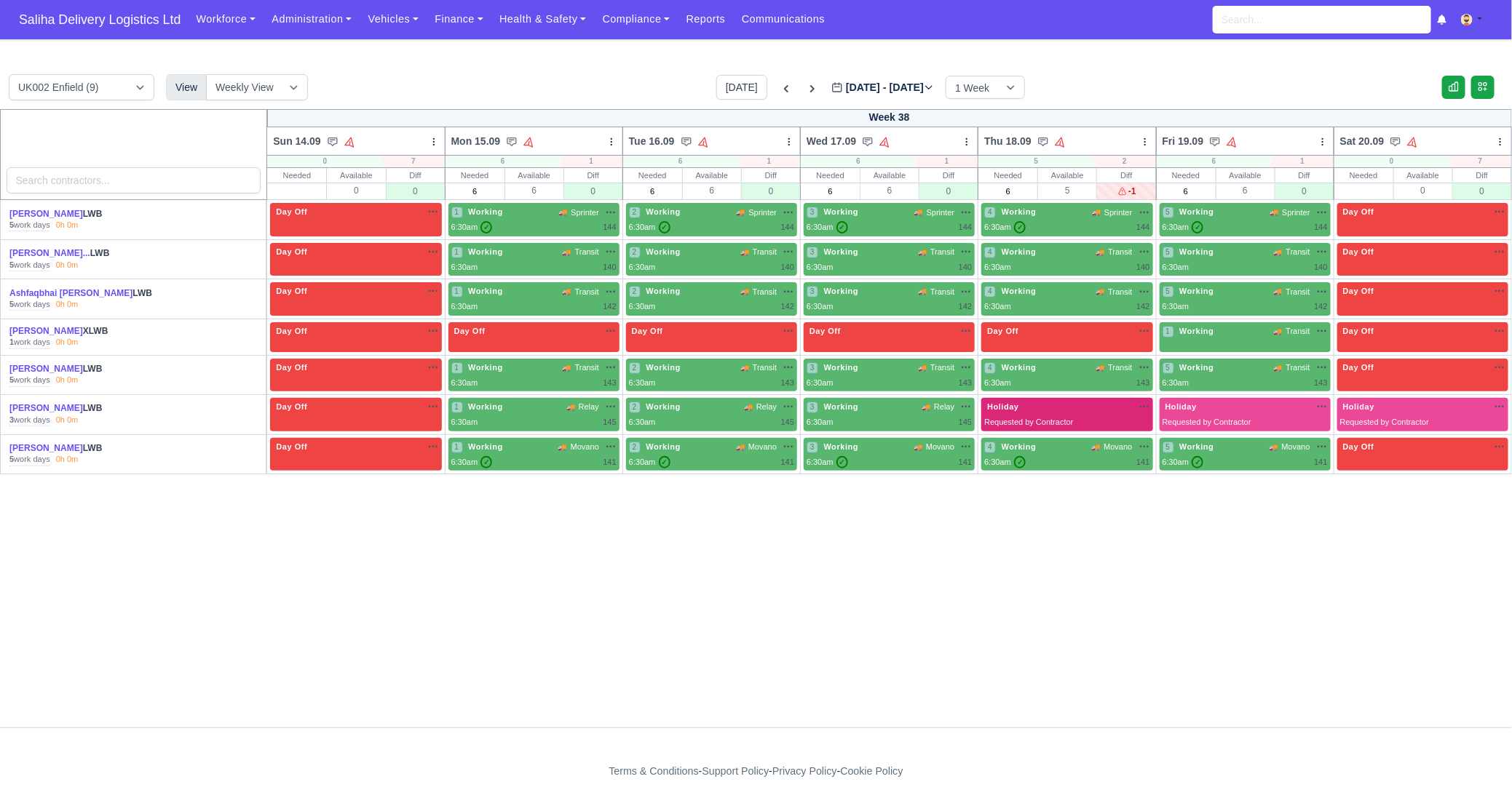
click at [1073, 420] on span "Requested by Contractor" at bounding box center [1028, 422] width 88 height 9
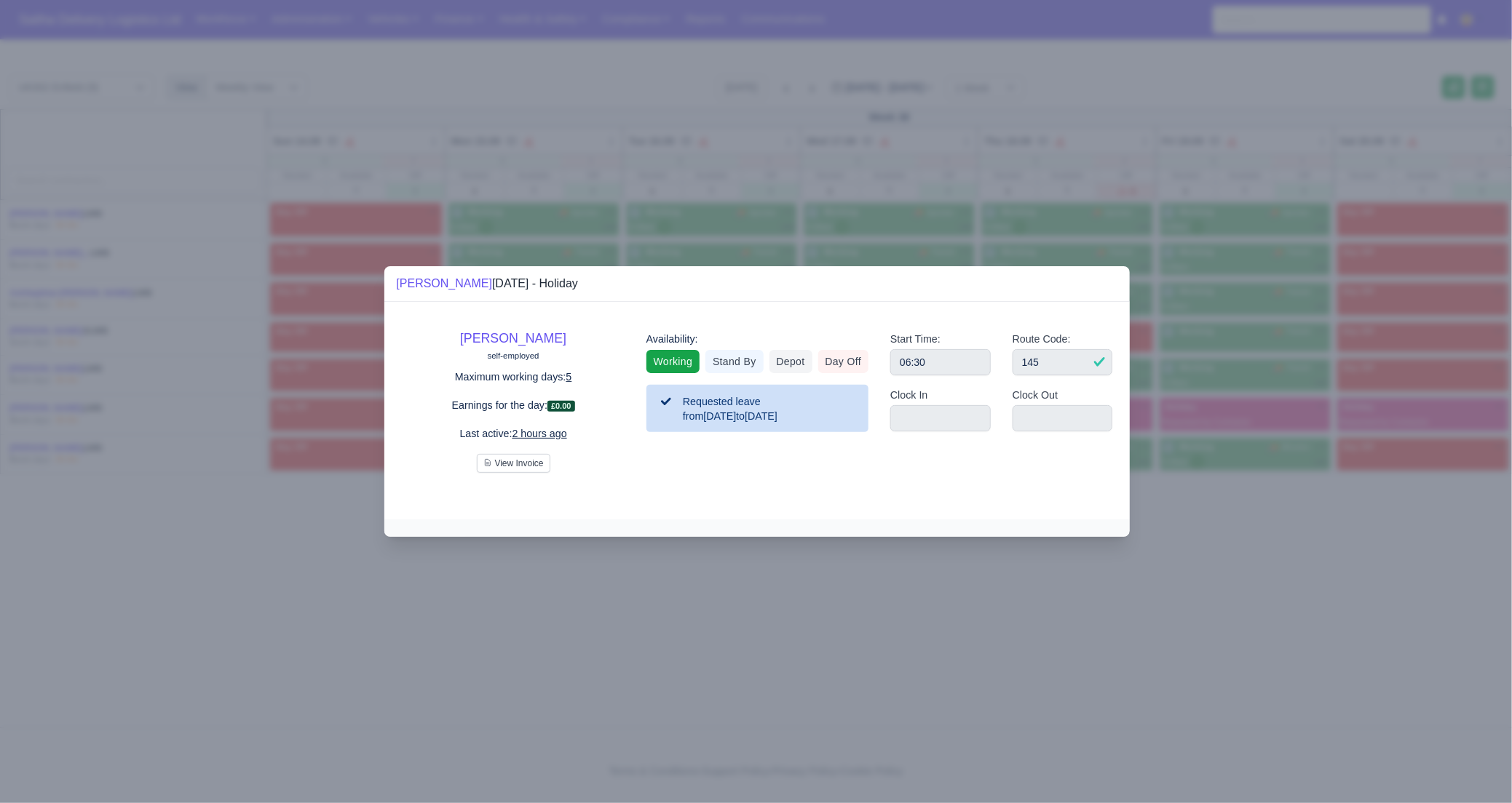
click at [691, 368] on link "Working" at bounding box center [673, 362] width 53 height 23
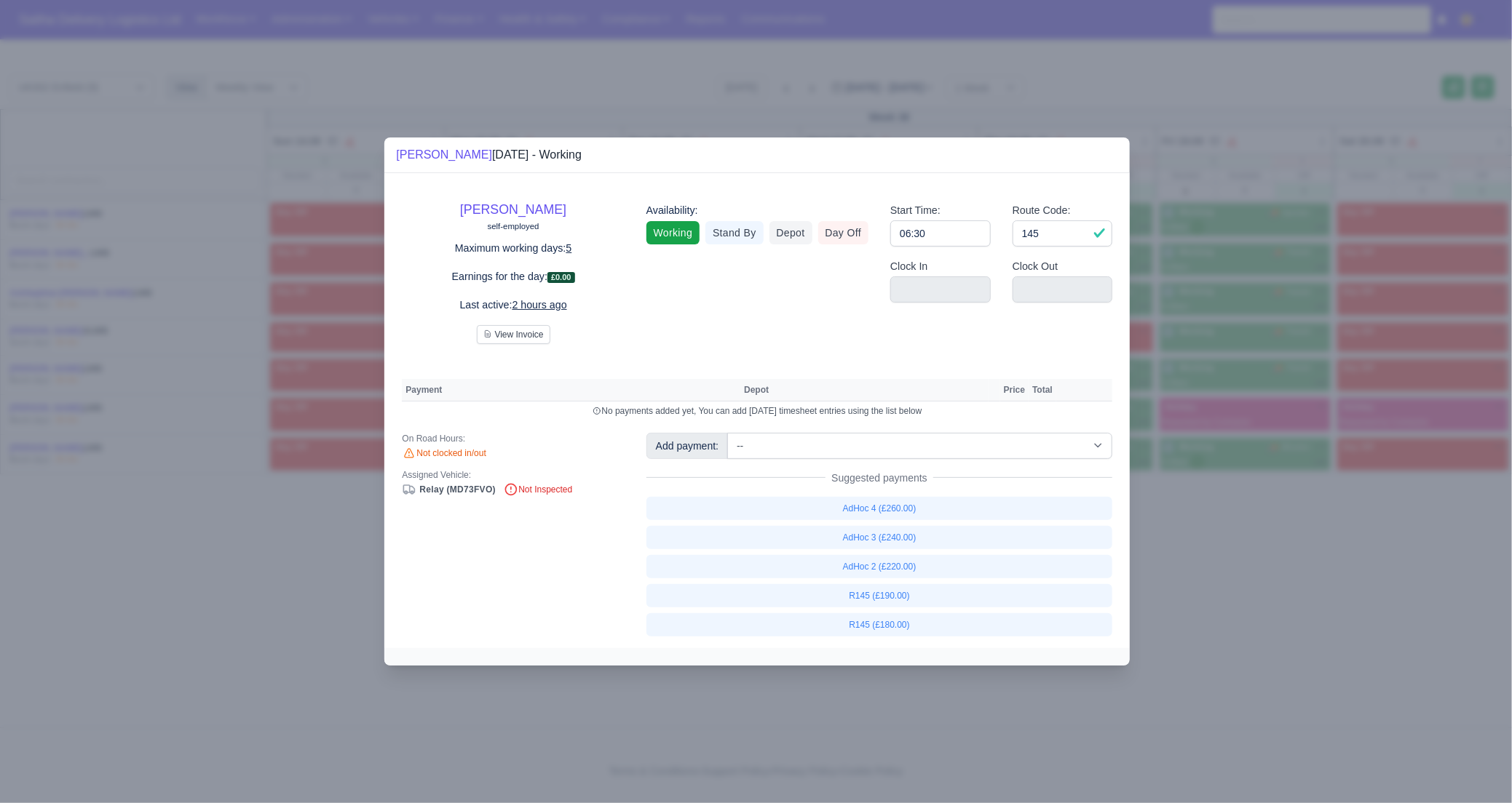
click at [1305, 574] on div at bounding box center [756, 402] width 1512 height 803
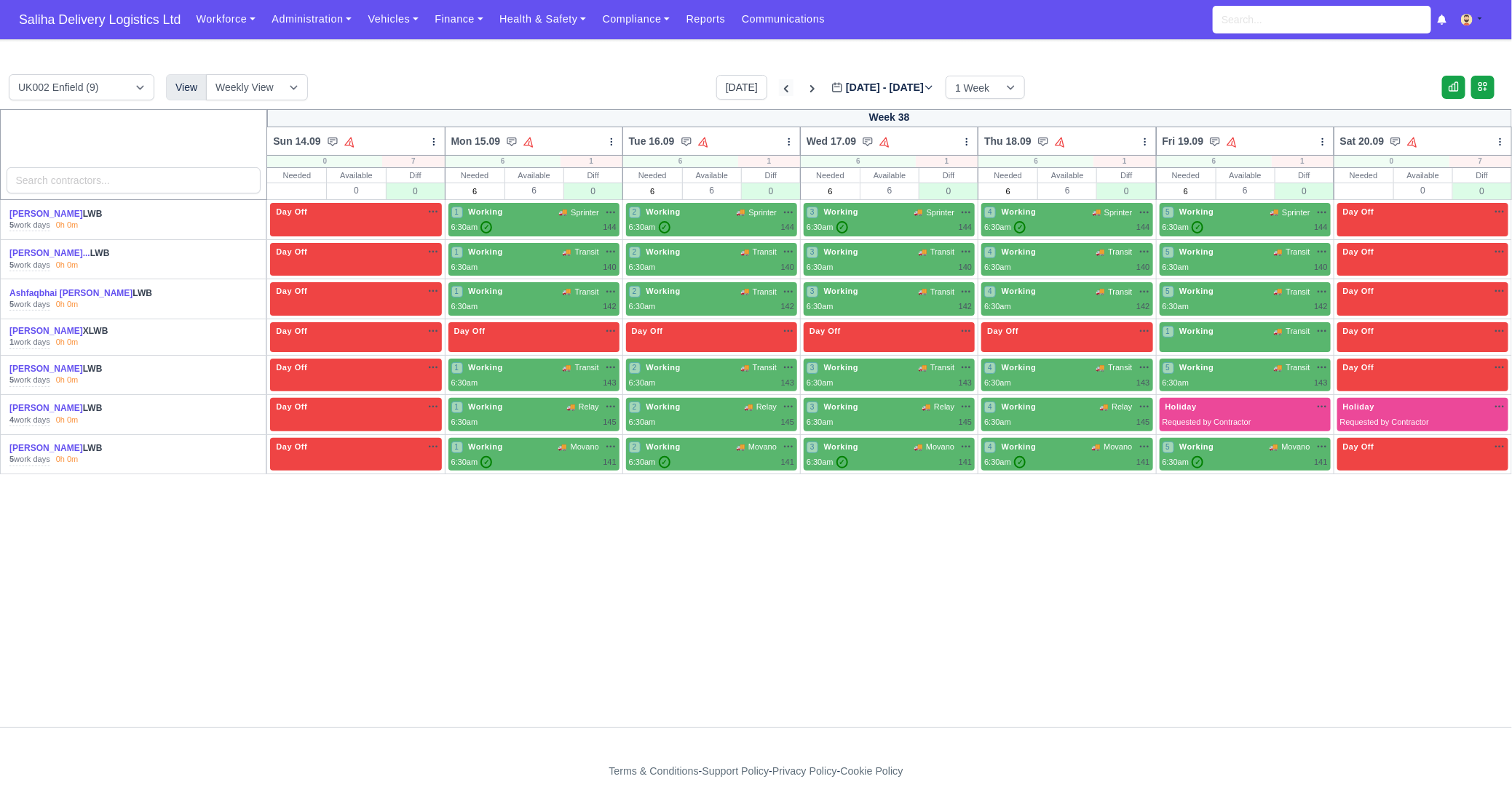
click at [779, 85] on icon at bounding box center [786, 88] width 14 height 14
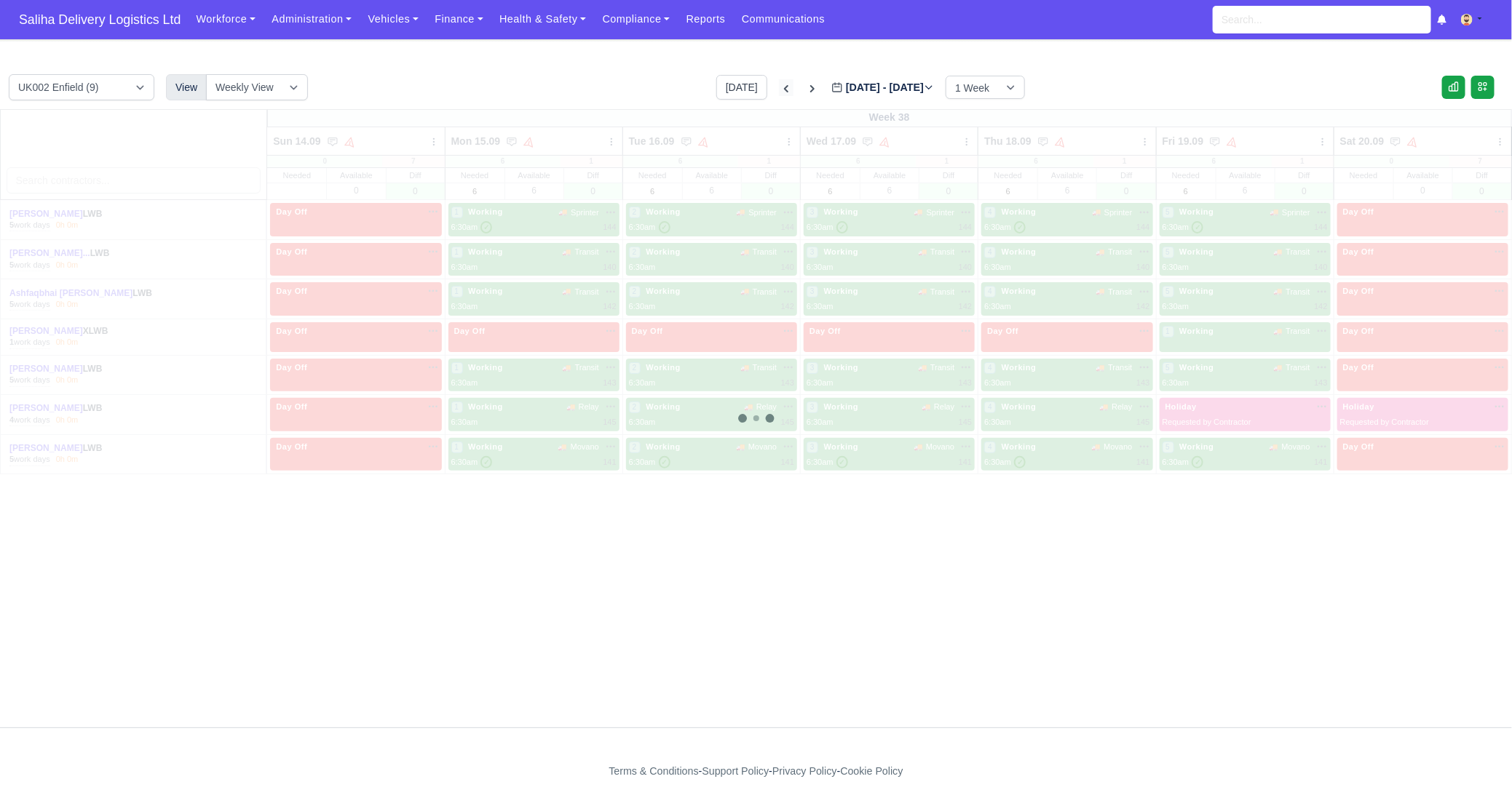
type input "[DATE]"
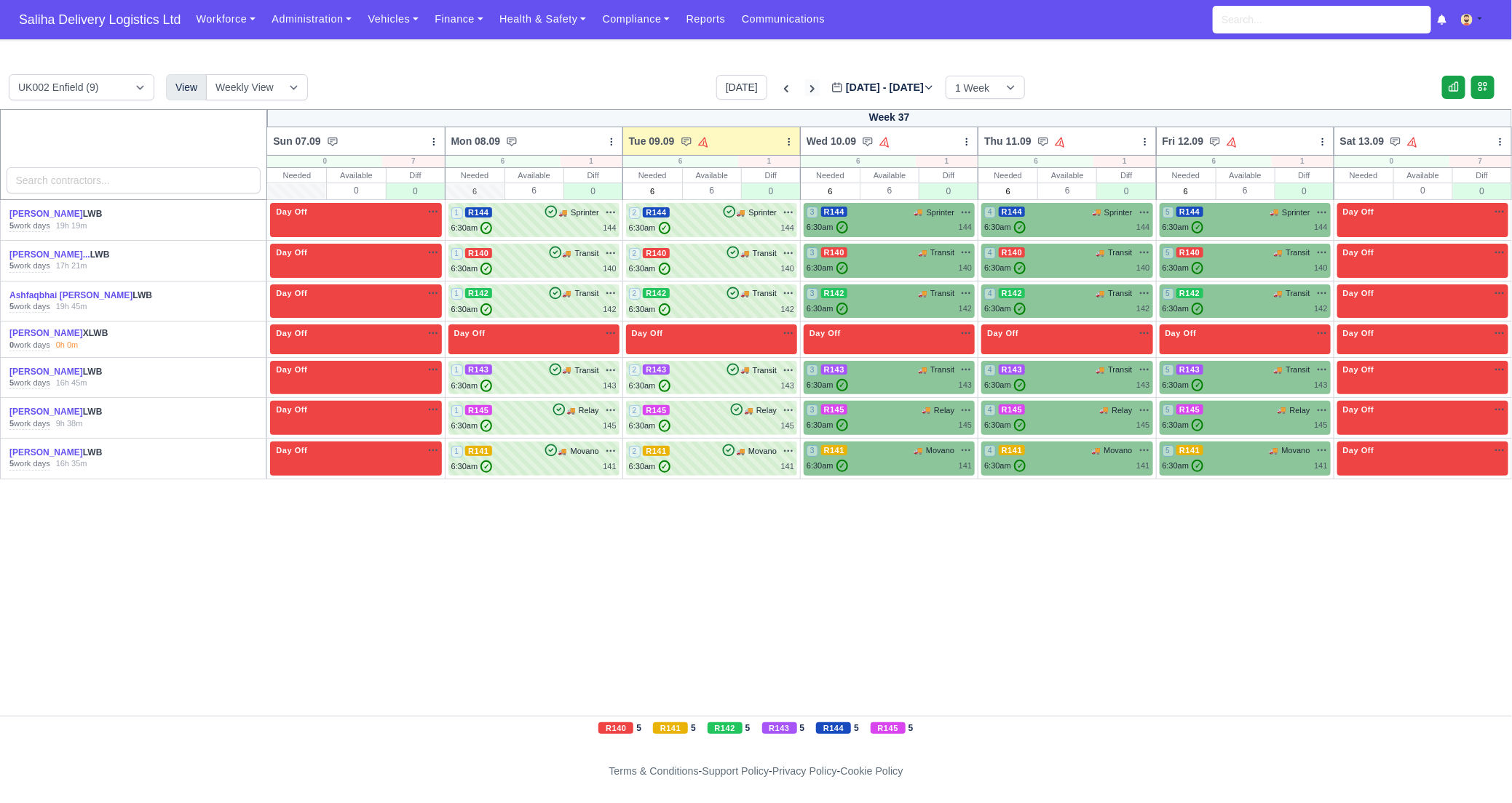
click at [805, 88] on icon at bounding box center [812, 88] width 14 height 14
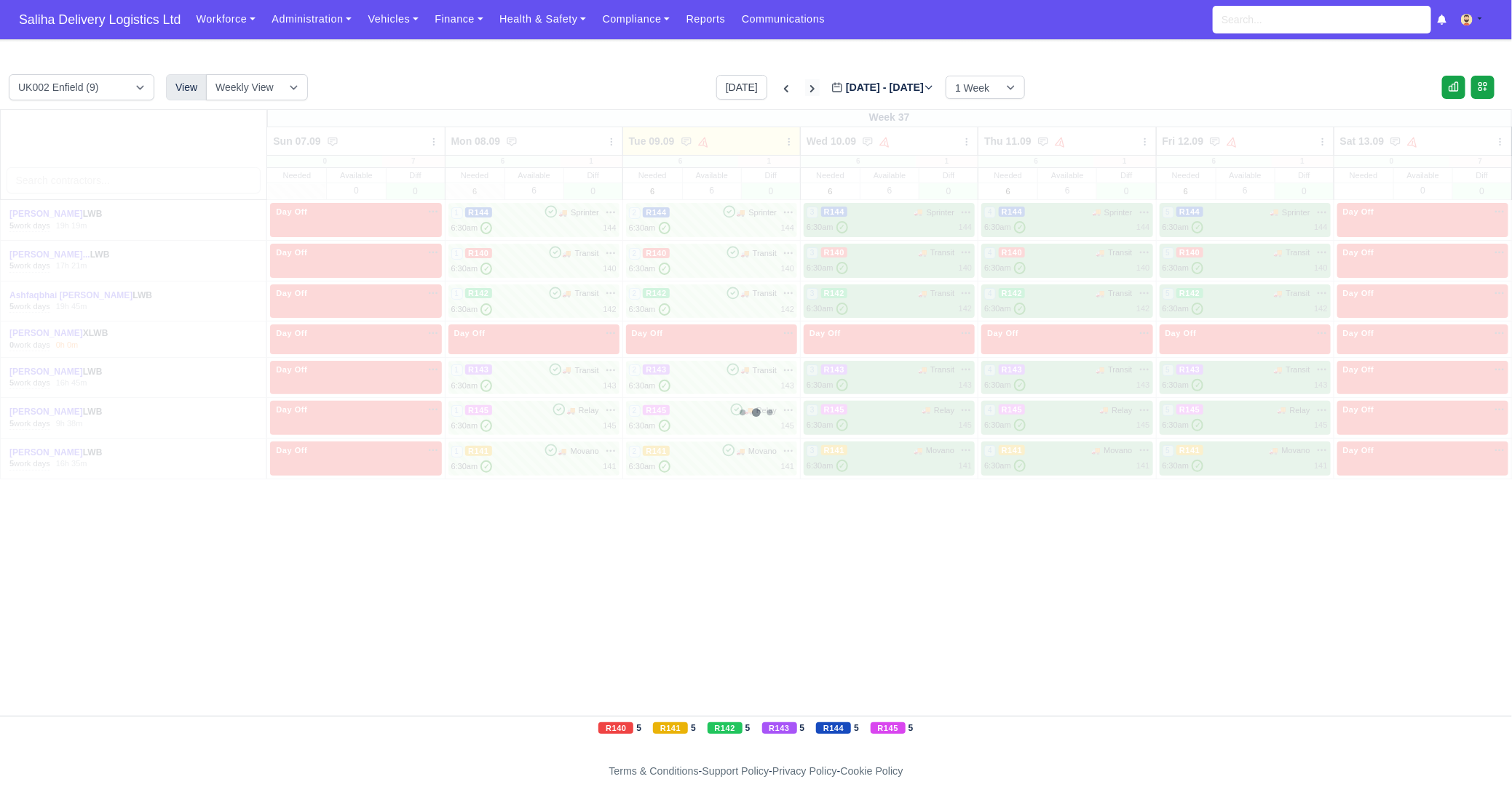
type input "2025-09-16"
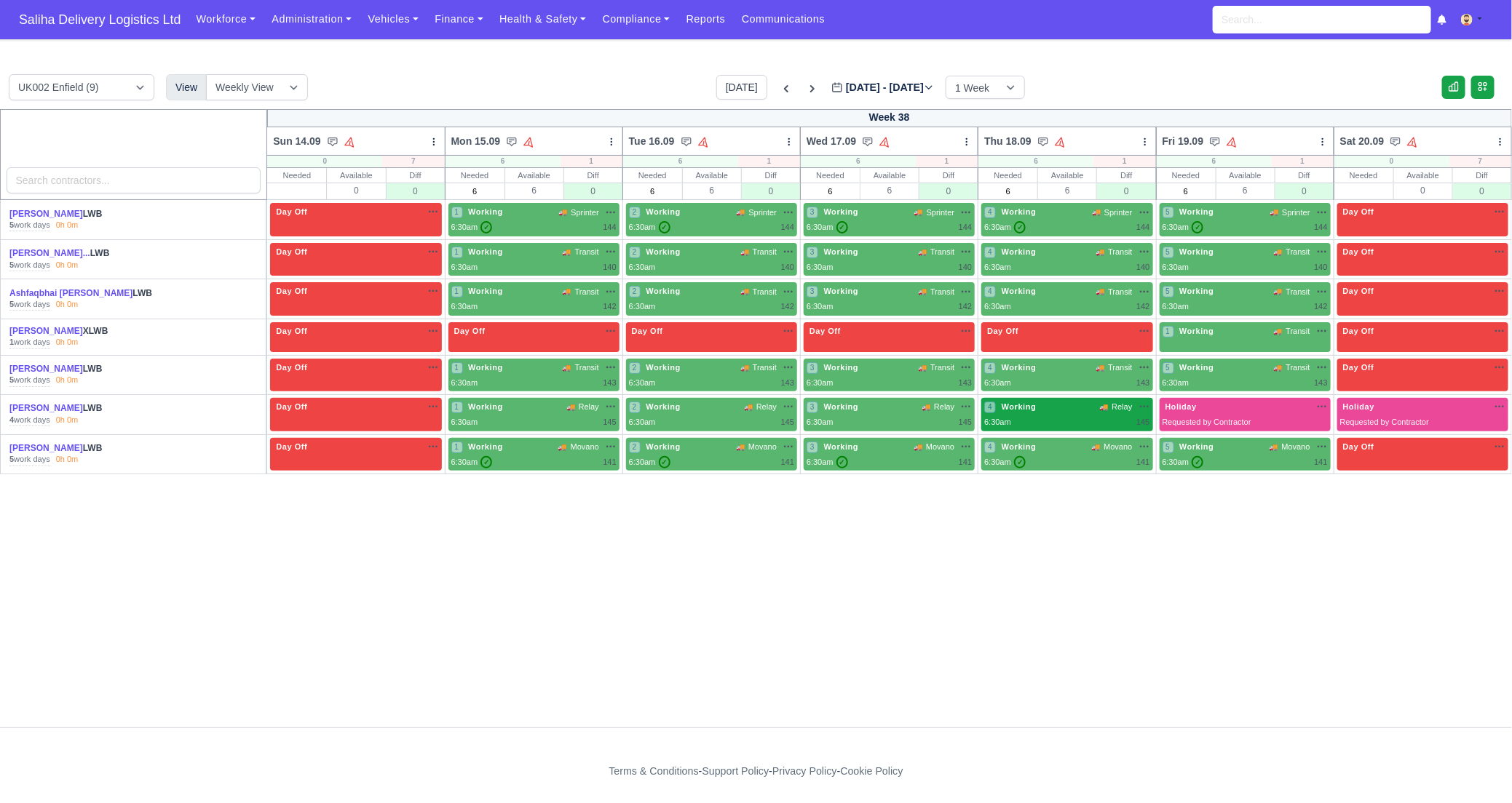
click at [1072, 408] on div "4 Working 🚚 Relay" at bounding box center [1066, 407] width 165 height 13
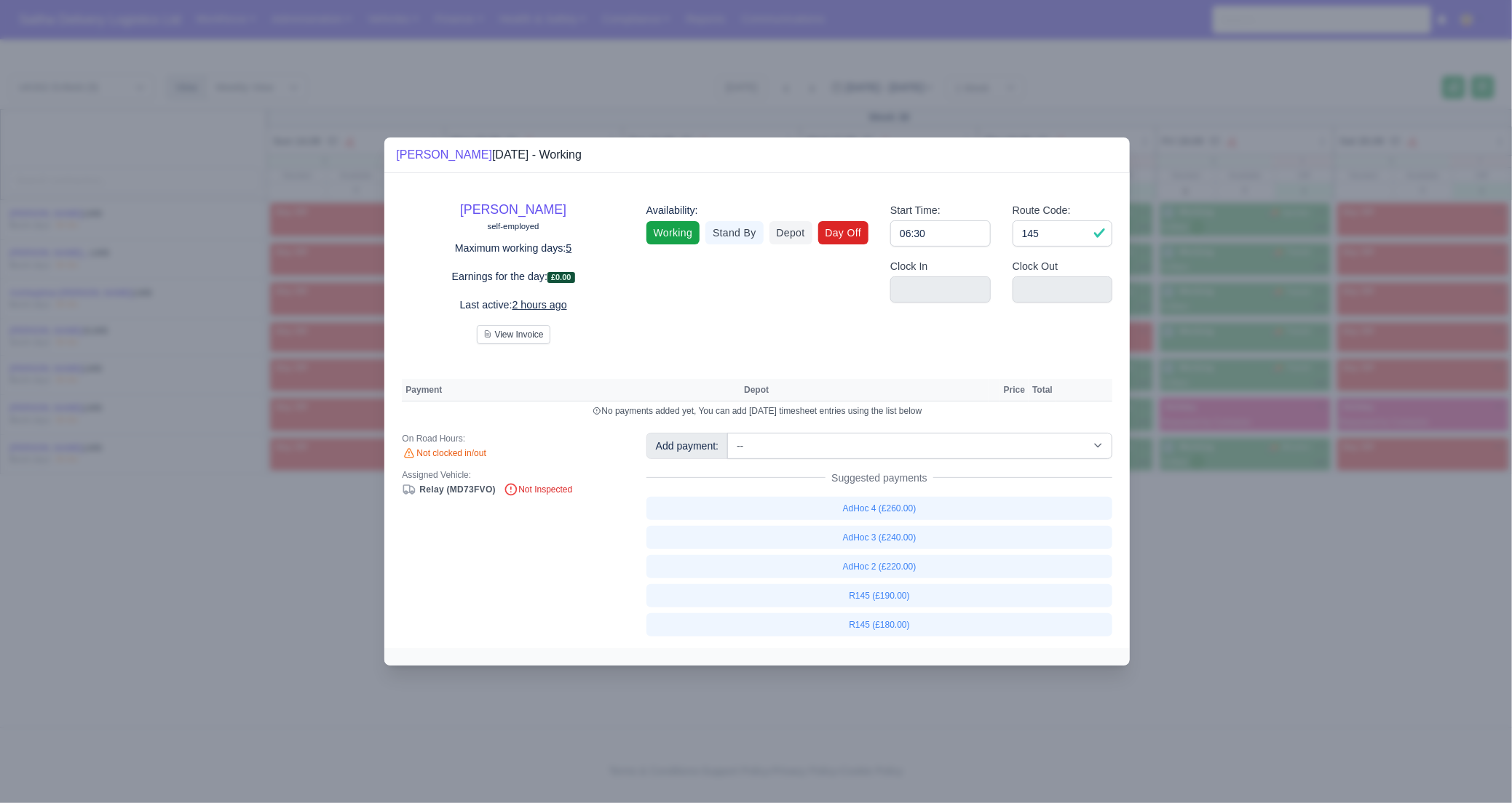
click at [833, 235] on link "Day Off" at bounding box center [843, 233] width 51 height 23
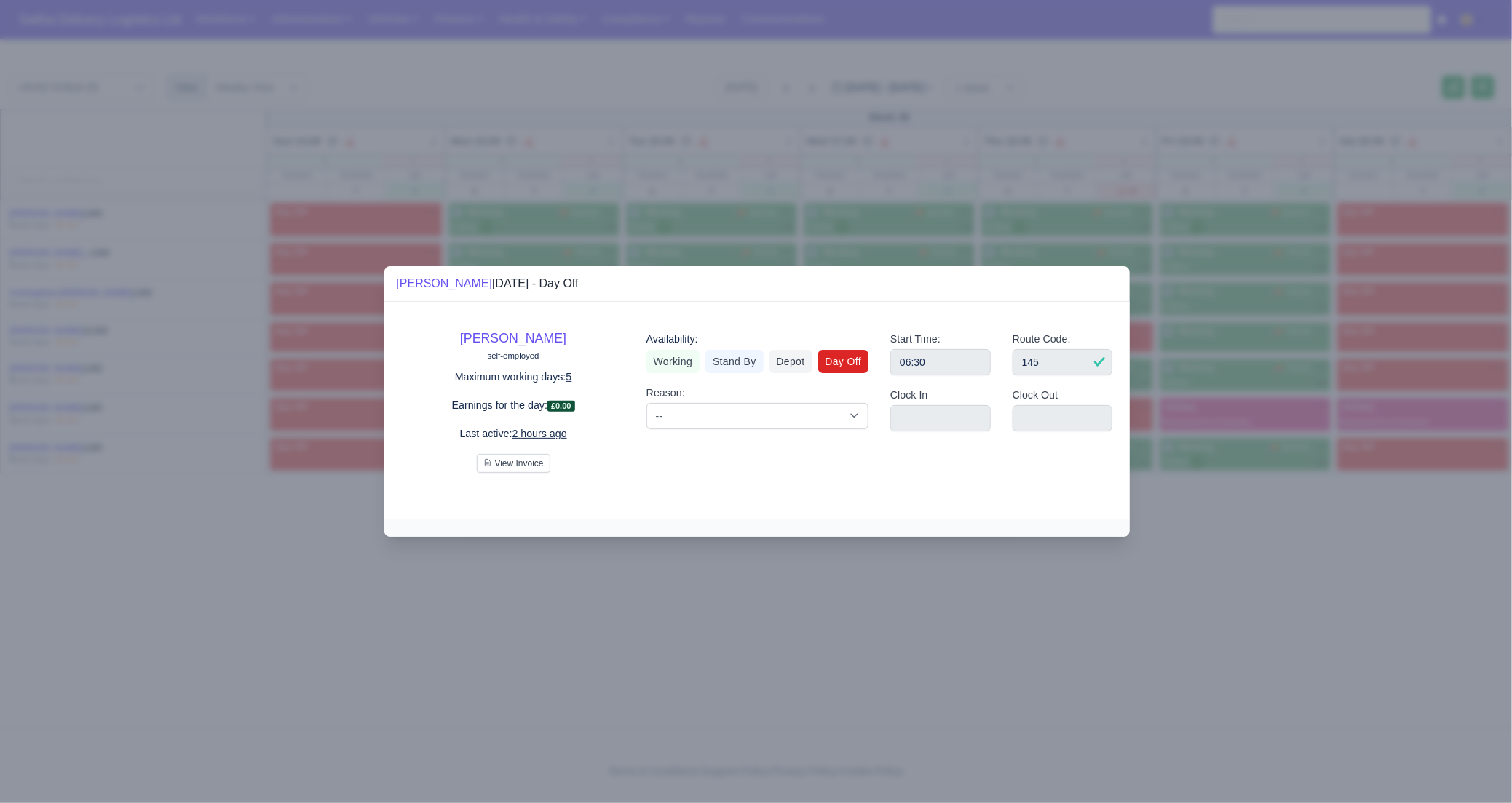
click at [1281, 508] on div at bounding box center [756, 402] width 1512 height 803
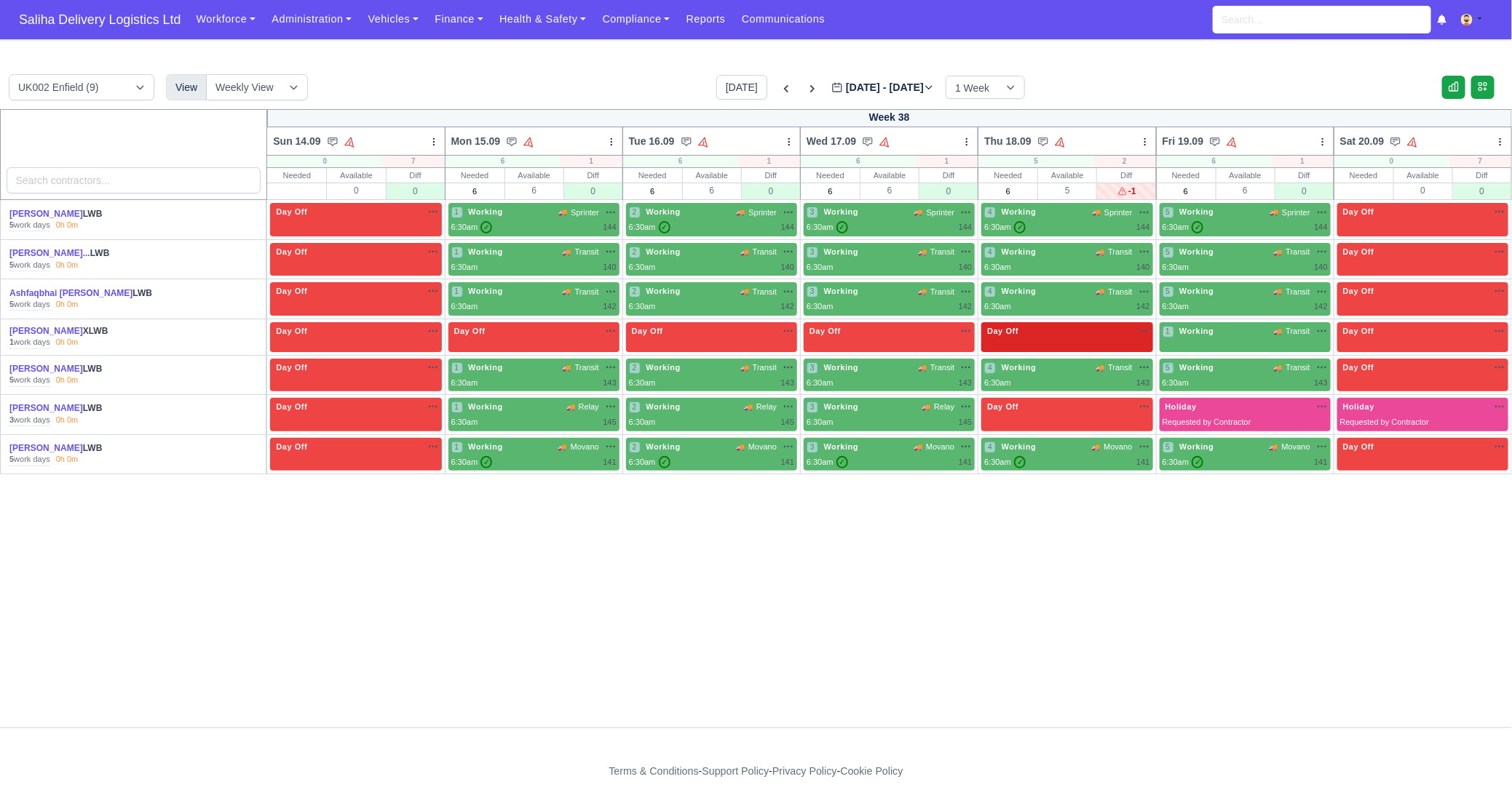
click at [1071, 340] on div "Day Off Available" at bounding box center [1067, 337] width 172 height 30
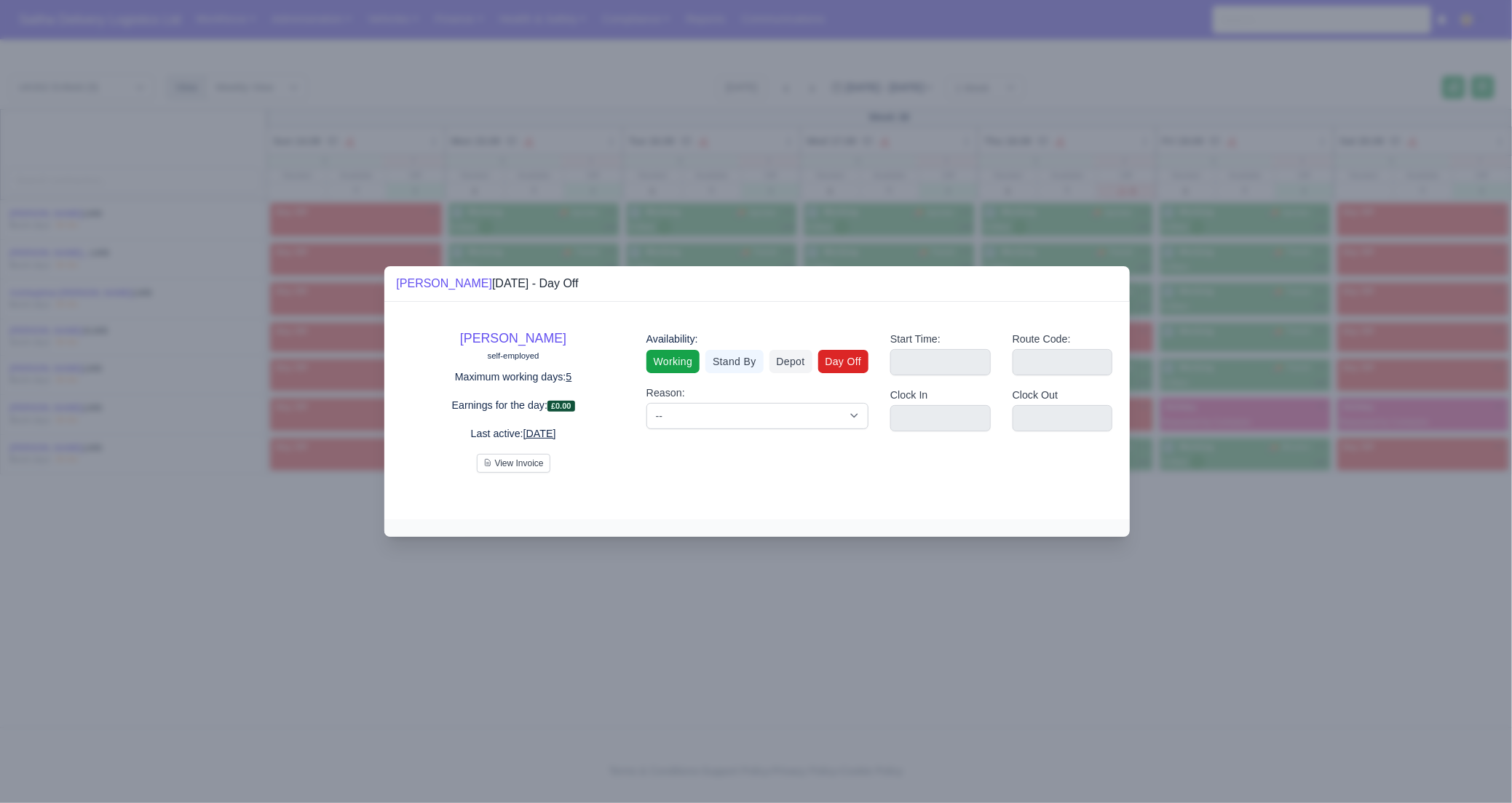
click at [669, 365] on link "Working" at bounding box center [673, 362] width 53 height 23
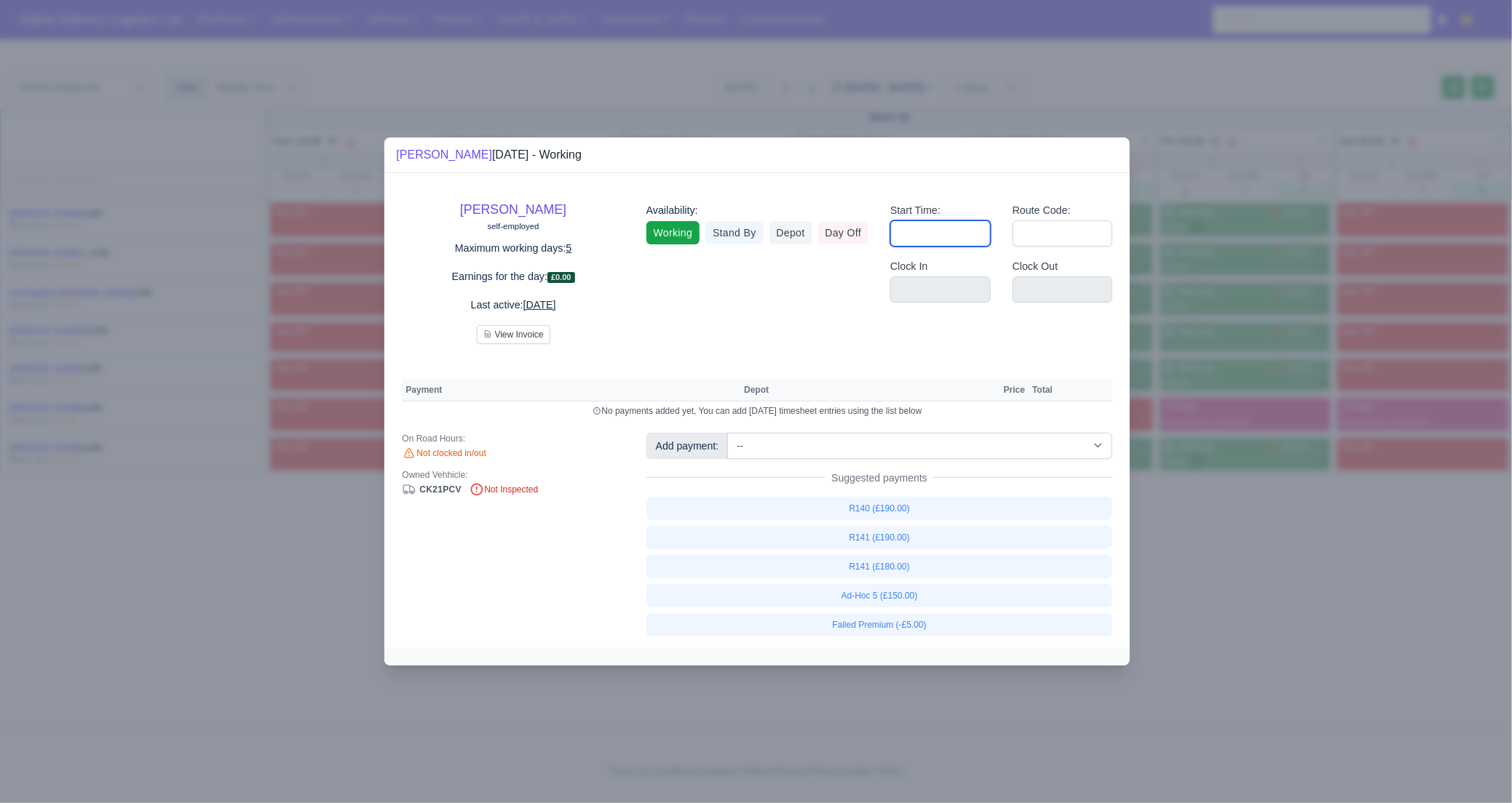
click at [932, 238] on input "Start Time:" at bounding box center [940, 233] width 100 height 26
type input "06:30"
click at [1046, 242] on input "Route Code:" at bounding box center [1062, 233] width 100 height 26
type input "141"
click at [1318, 618] on div at bounding box center [756, 402] width 1512 height 803
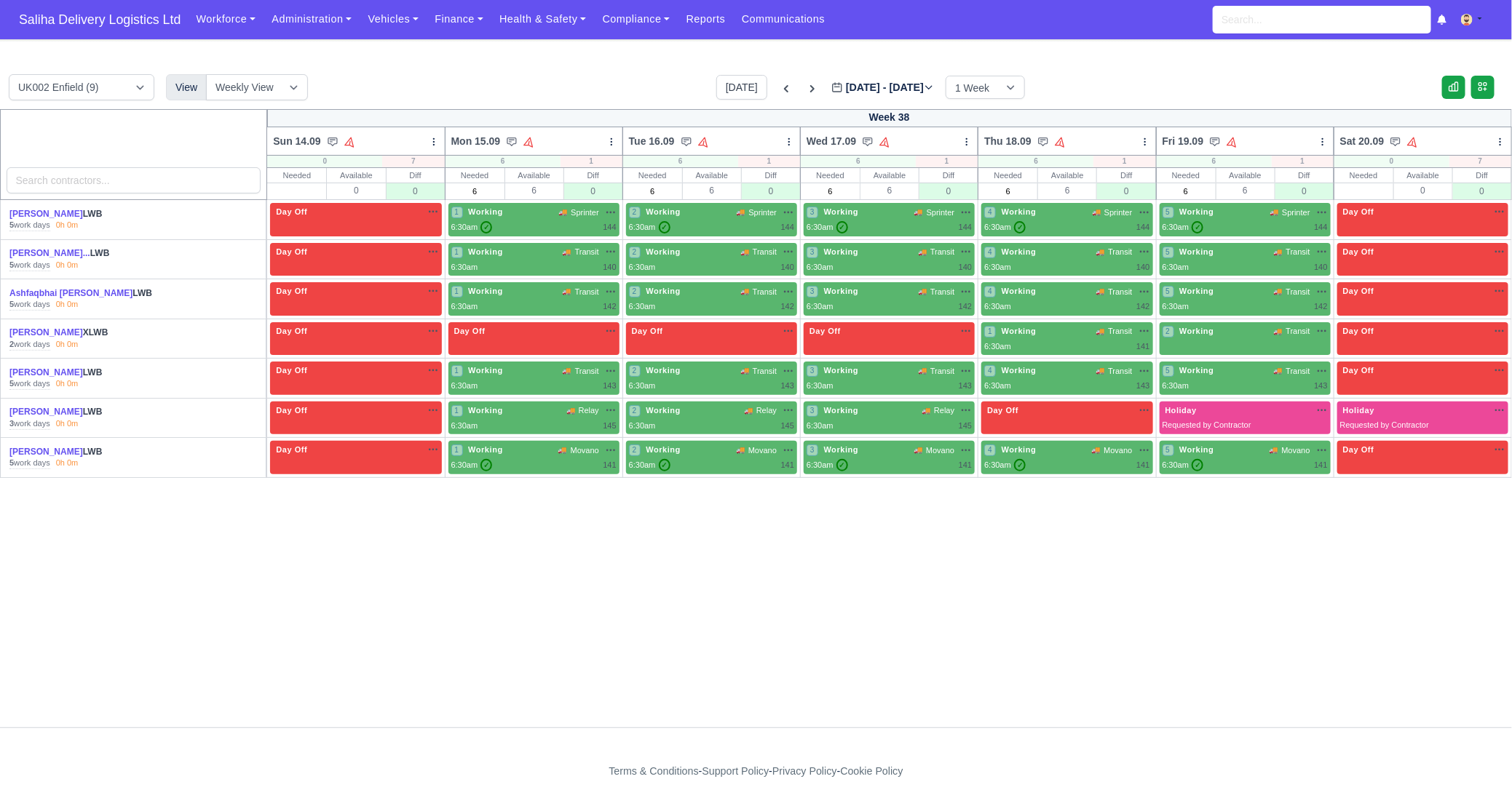
click at [1087, 438] on td "4 Working 🚚 Movano" at bounding box center [1067, 457] width 178 height 40
click at [1086, 453] on div "4 Working 🚚 Movano" at bounding box center [1066, 450] width 165 height 13
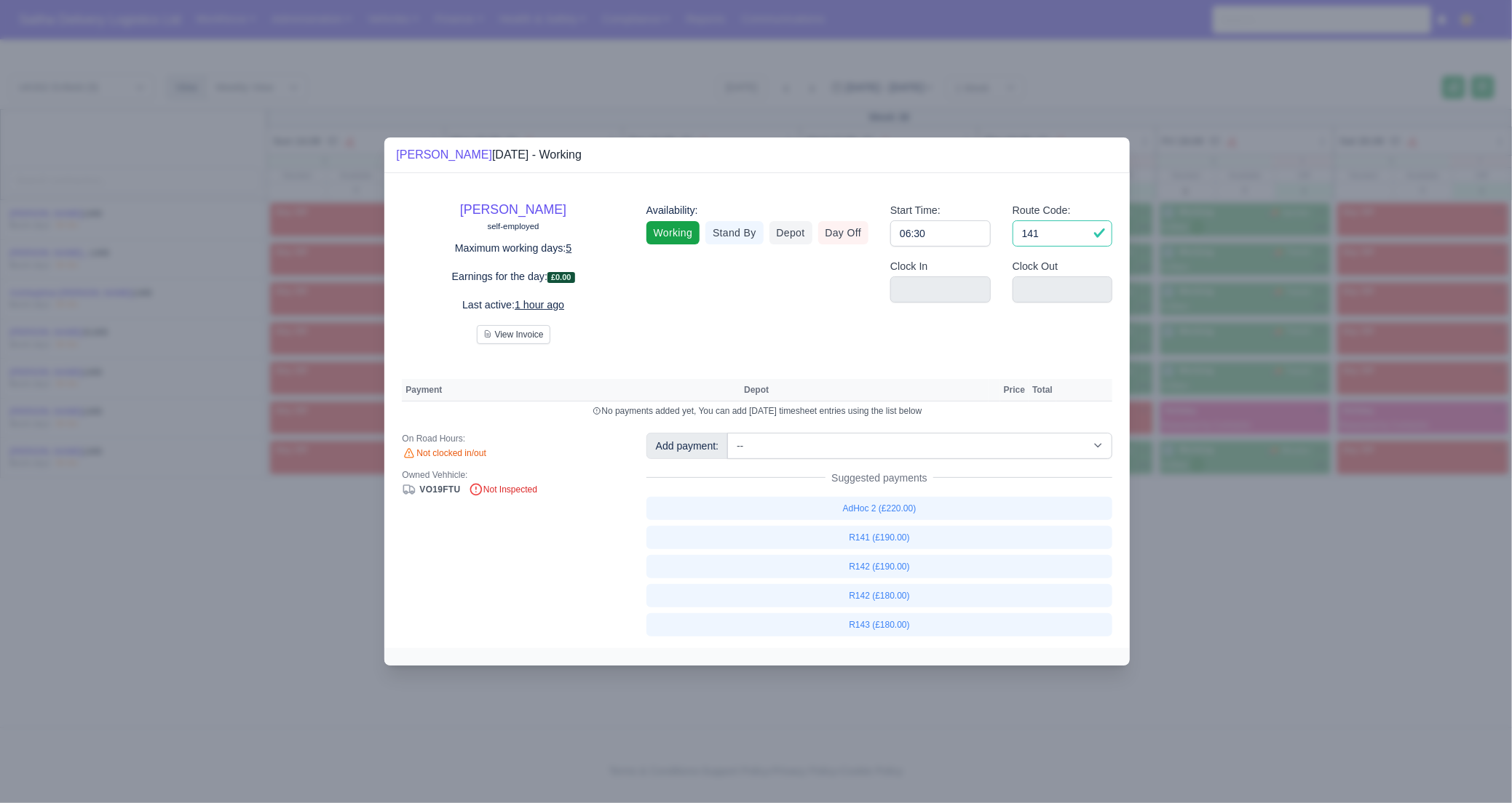
click at [1047, 237] on input "141" at bounding box center [1062, 233] width 100 height 26
type input "145"
click at [1284, 544] on div at bounding box center [756, 402] width 1512 height 803
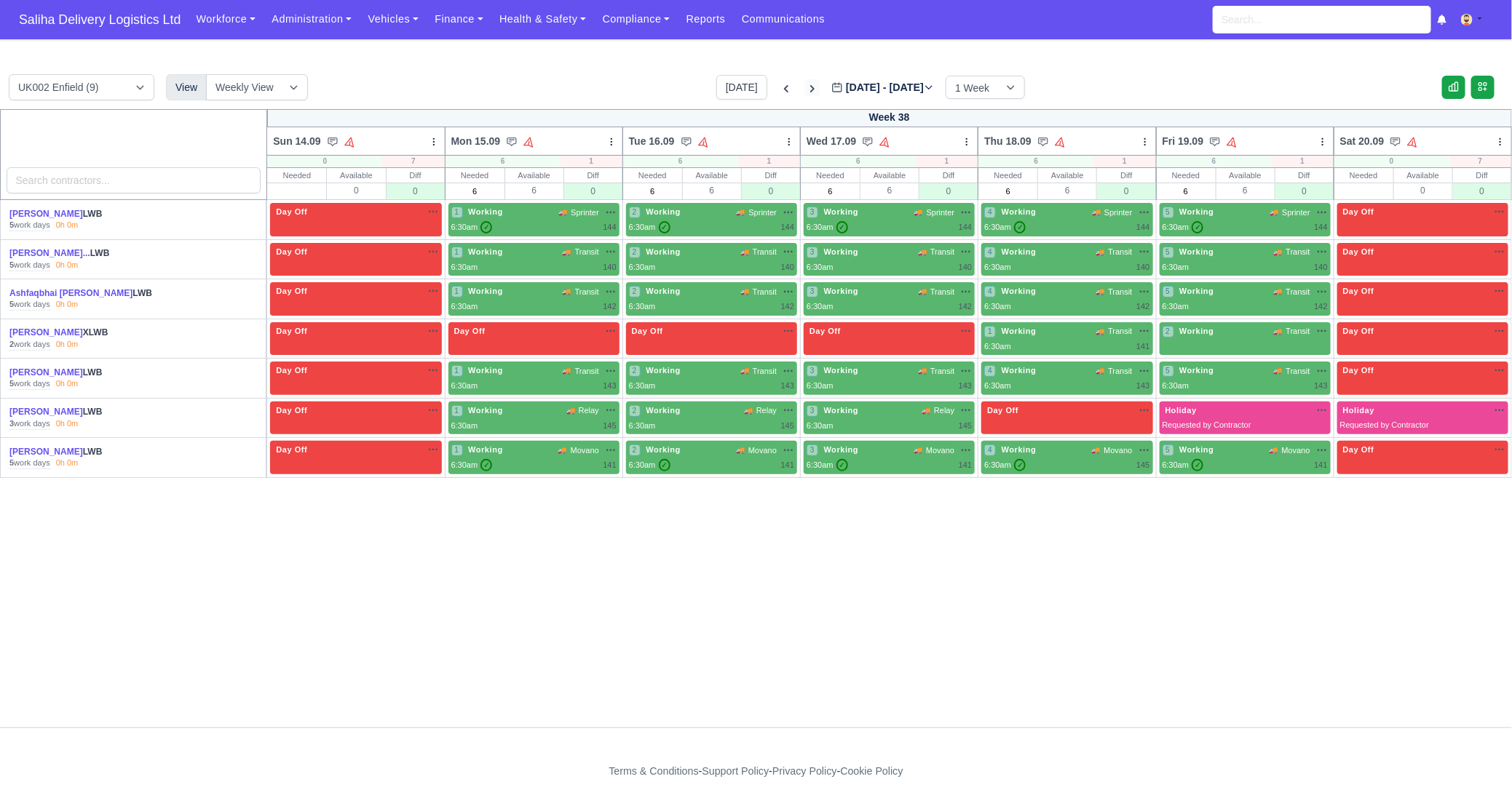
click at [805, 85] on icon at bounding box center [812, 88] width 14 height 14
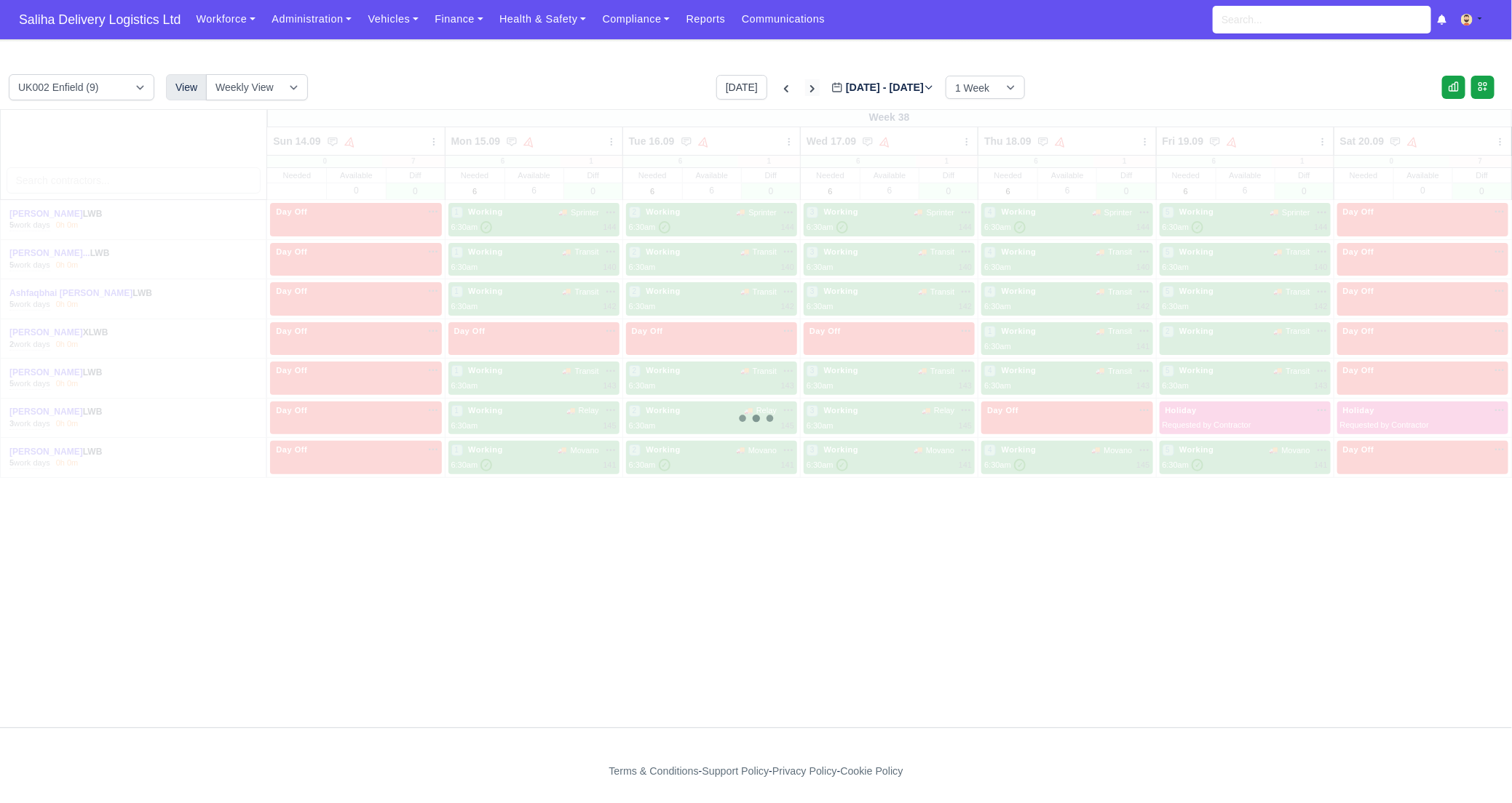
type input "2025-09-23"
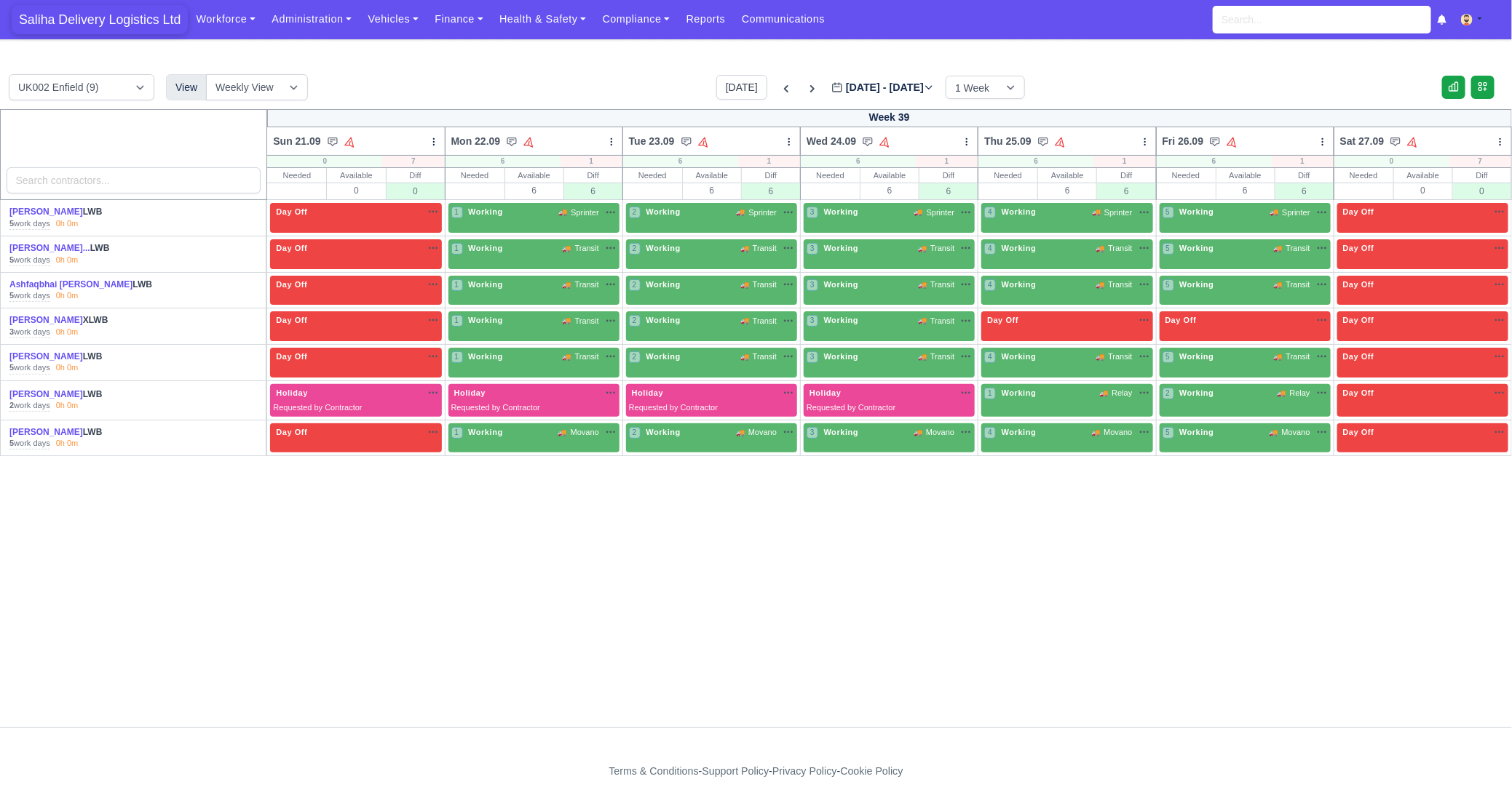
click at [113, 16] on span "Saliha Delivery Logistics Ltd" at bounding box center [99, 20] width 176 height 29
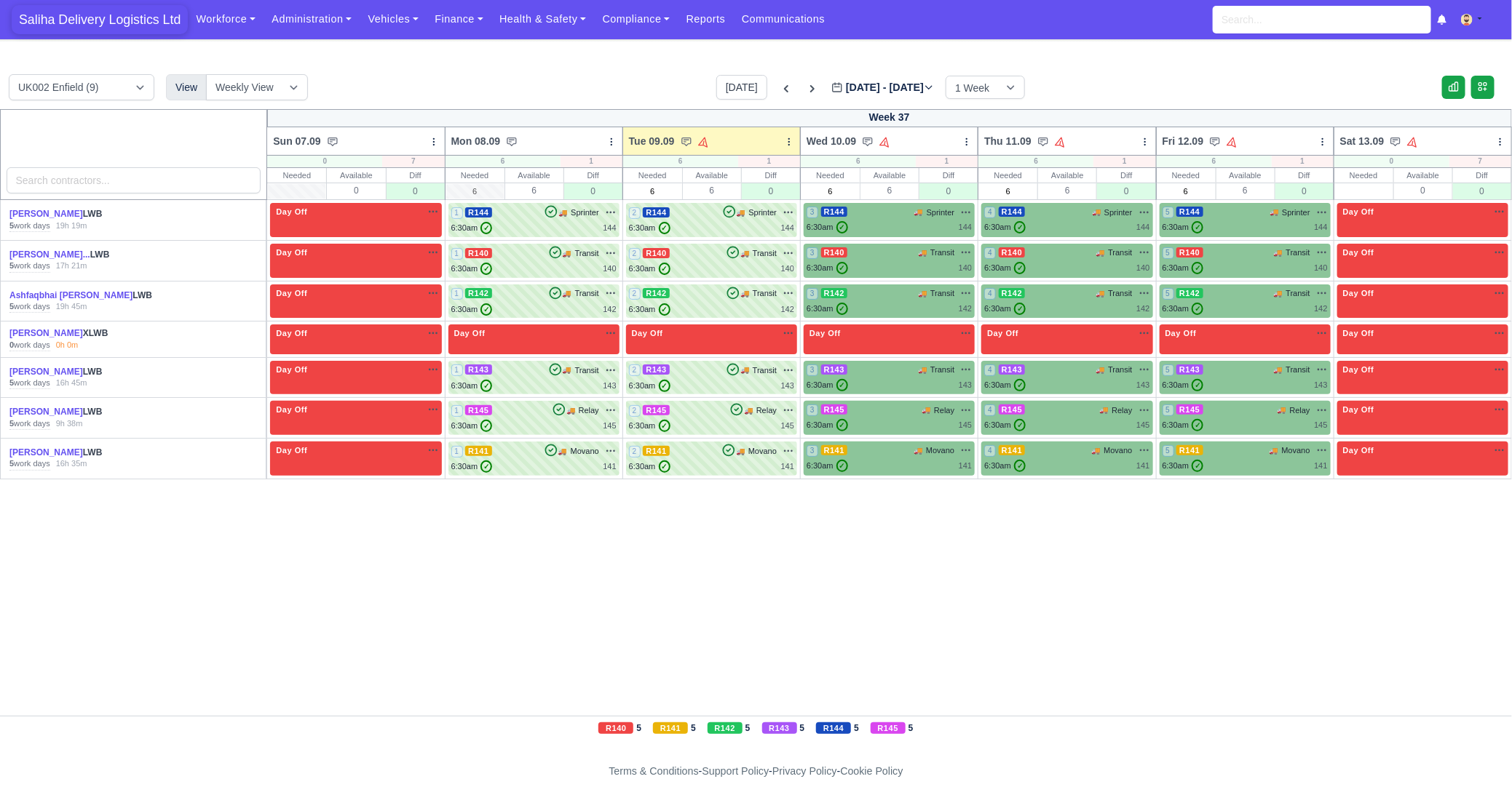
click at [125, 28] on span "Saliha Delivery Logistics Ltd" at bounding box center [99, 20] width 176 height 29
